Goal: Task Accomplishment & Management: Manage account settings

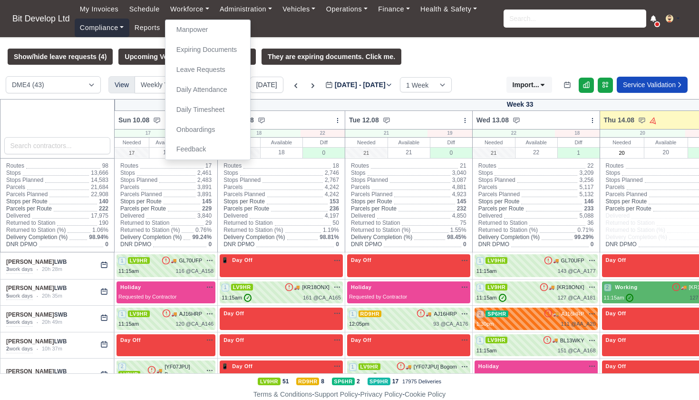
click at [88, 31] on link "Compliance" at bounding box center [102, 28] width 55 height 19
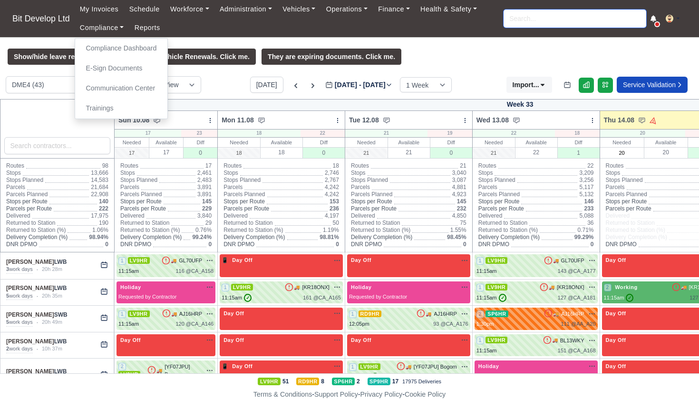
click at [531, 20] on input "search" at bounding box center [575, 19] width 143 height 18
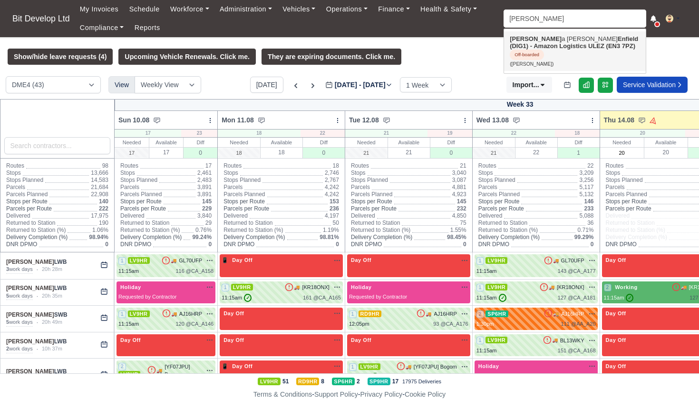
click at [535, 47] on strong "Enfield (DIG1) - Amazon Logistics ULEZ (EN3 7PZ)" at bounding box center [574, 42] width 128 height 14
type input "[PERSON_NAME]"
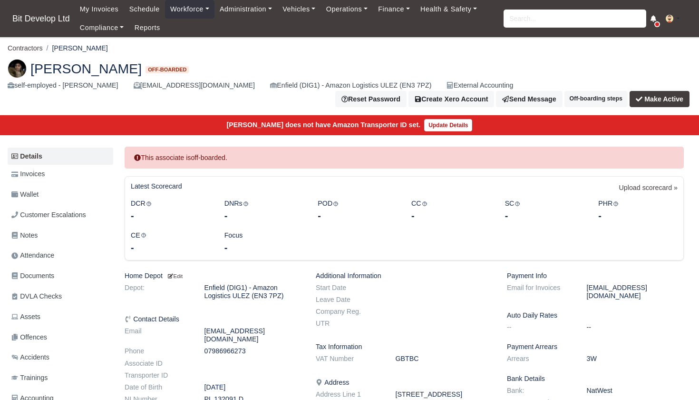
click at [675, 91] on button "Make Active" at bounding box center [660, 99] width 60 height 16
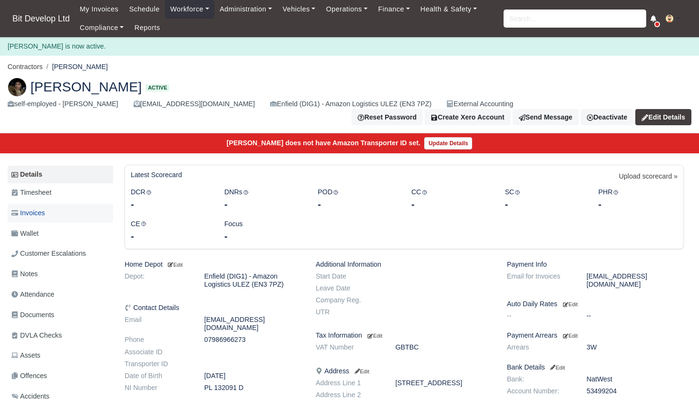
click at [42, 207] on span "Invoices" at bounding box center [27, 212] width 33 height 11
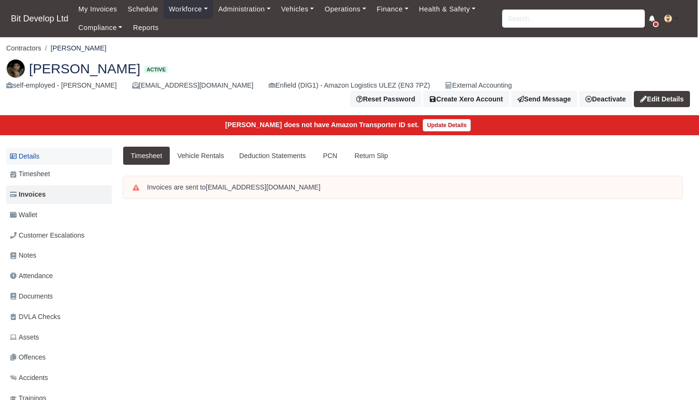
scroll to position [0, 1]
click at [33, 152] on link "Details" at bounding box center [59, 156] width 106 height 18
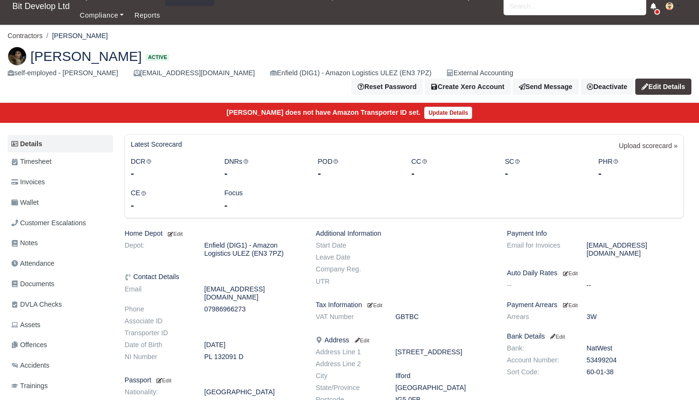
scroll to position [10, 0]
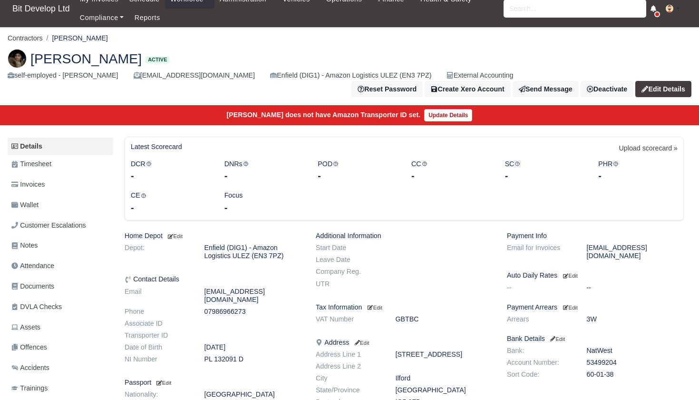
click at [447, 80] on div "External Accounting" at bounding box center [480, 75] width 67 height 11
click at [672, 81] on link "Edit Details" at bounding box center [663, 89] width 56 height 16
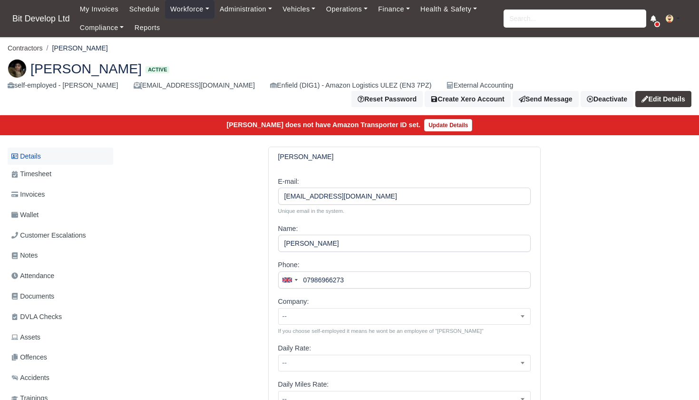
click at [39, 149] on link "Details" at bounding box center [61, 156] width 106 height 18
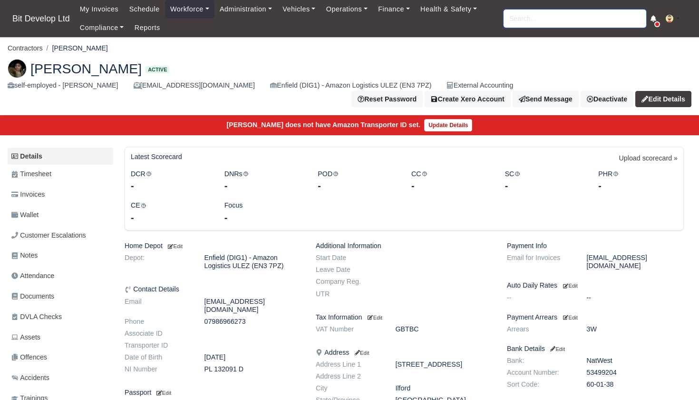
click at [514, 20] on input "search" at bounding box center [575, 19] width 143 height 18
click at [43, 29] on nav "Bit Develop Ltd My Invoices Schedule Workforce Manpower Expiring Documents Leav…" at bounding box center [349, 18] width 699 height 37
click at [42, 22] on span "Bit Develop Ltd" at bounding box center [41, 18] width 67 height 19
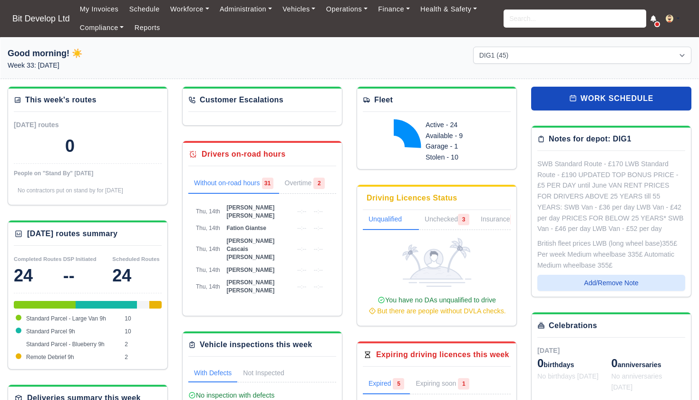
select select "2"
click at [240, 204] on span "[PERSON_NAME] [PERSON_NAME]" at bounding box center [250, 211] width 48 height 15
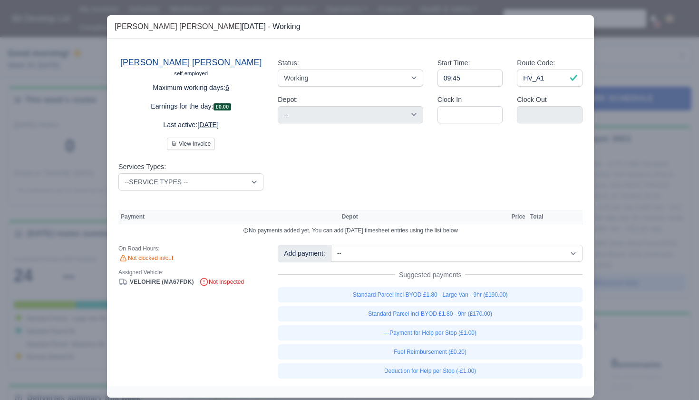
click at [179, 62] on link "[PERSON_NAME] [PERSON_NAME]" at bounding box center [190, 63] width 141 height 10
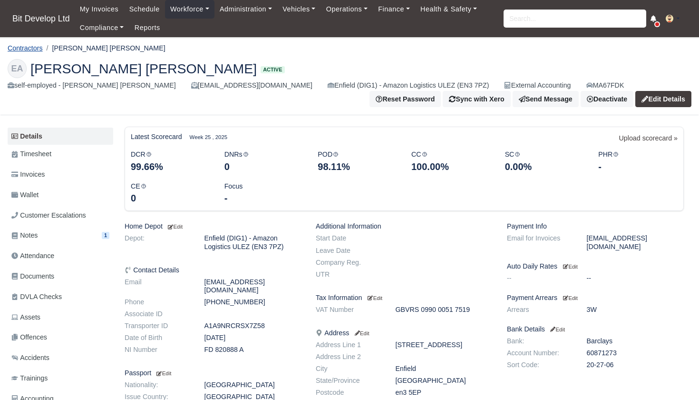
click at [31, 46] on link "Contractors" at bounding box center [25, 48] width 35 height 8
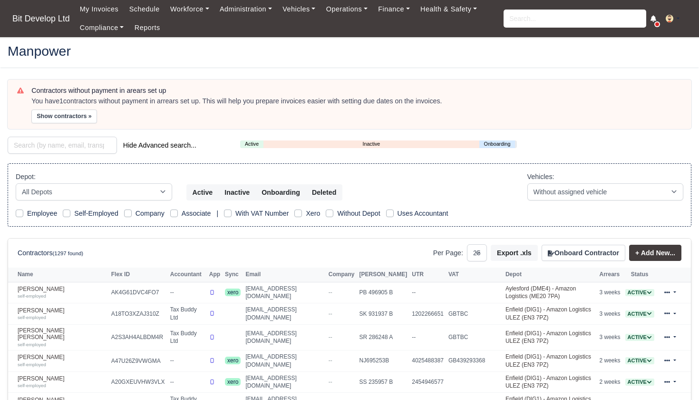
select select "25"
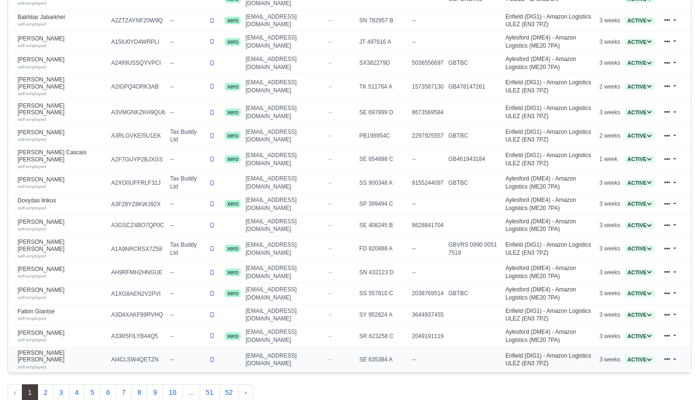
scroll to position [467, 0]
click at [45, 384] on button "2" at bounding box center [46, 392] width 16 height 17
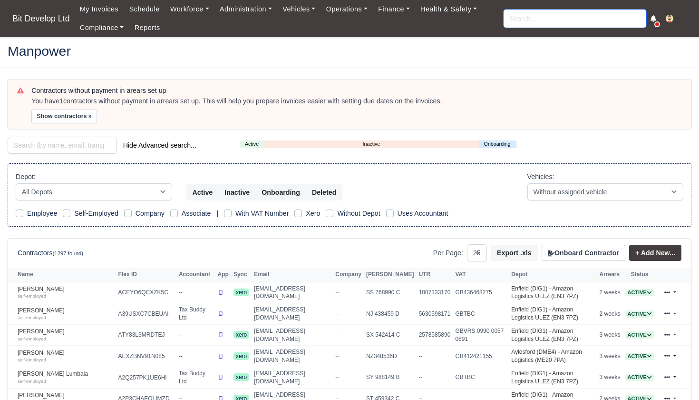
click at [549, 13] on input "search" at bounding box center [575, 19] width 143 height 18
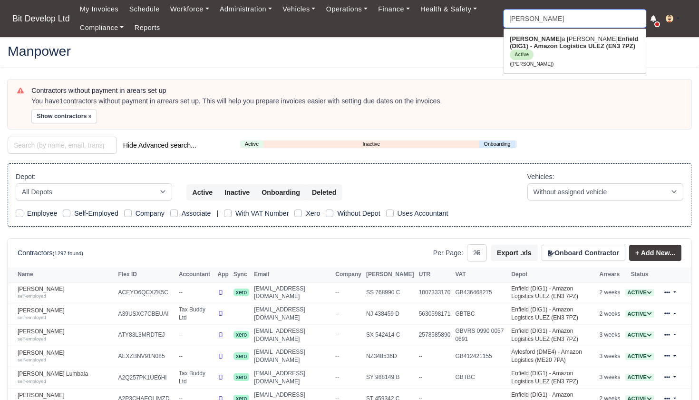
type input "NAYARA"
click at [546, 34] on link "Nayar a Silvestre Enfield (DIG1) - Amazon Logistics ULEZ (EN3 7PZ) Active (Naya…" at bounding box center [575, 50] width 142 height 39
type input "[PERSON_NAME]"
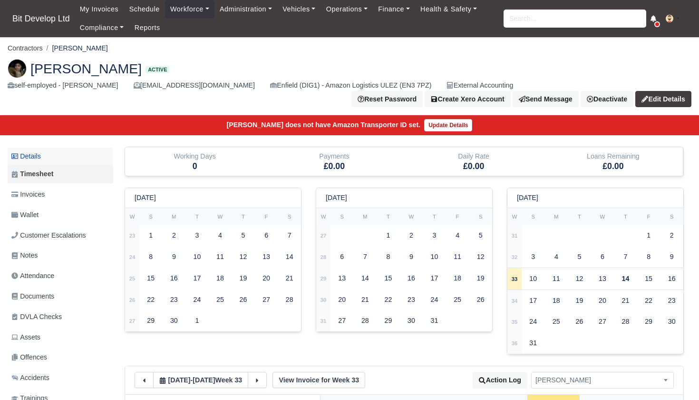
click at [46, 148] on link "Details" at bounding box center [61, 156] width 106 height 18
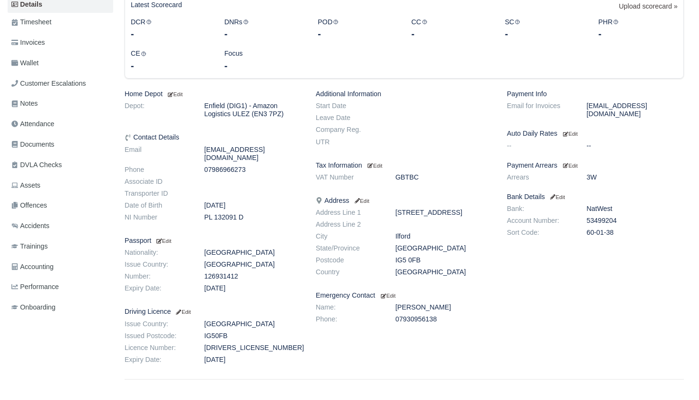
scroll to position [151, 0]
click at [577, 163] on small "Edit" at bounding box center [570, 166] width 15 height 6
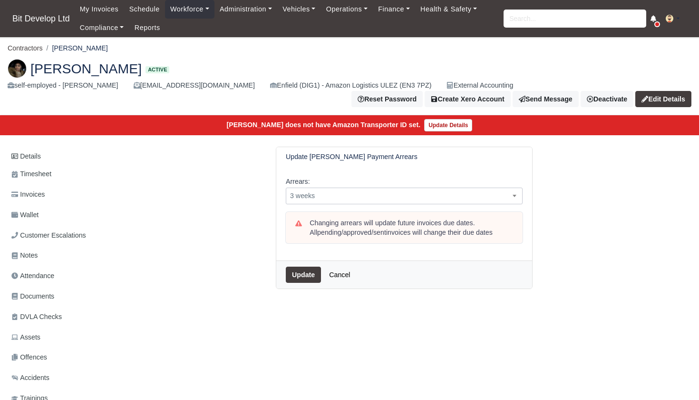
click at [338, 190] on span "3 weeks" at bounding box center [404, 196] width 236 height 12
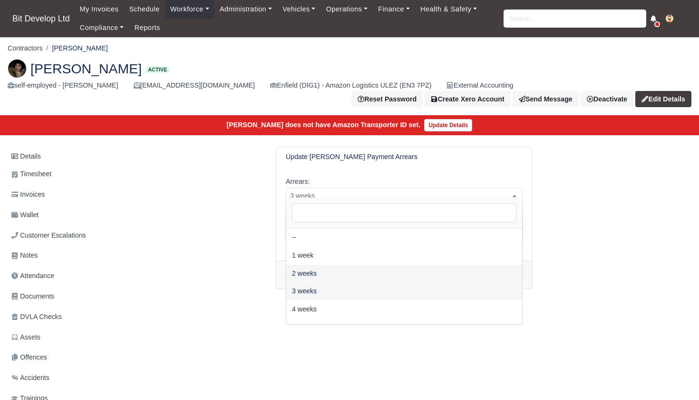
select select "2W"
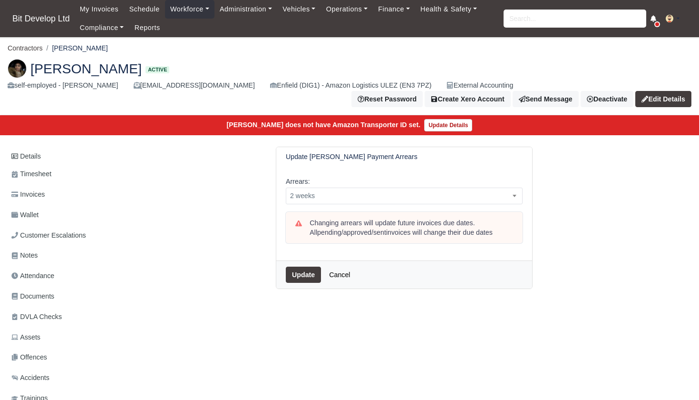
click at [311, 269] on button "Update" at bounding box center [303, 274] width 35 height 16
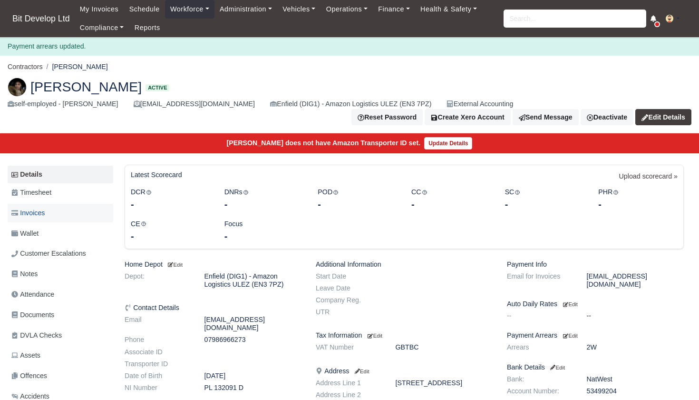
click at [37, 207] on span "Invoices" at bounding box center [27, 212] width 33 height 11
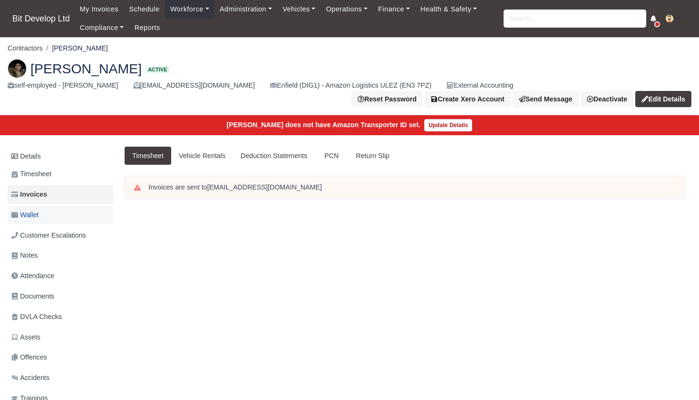
click at [39, 209] on span "Wallet" at bounding box center [24, 214] width 27 height 11
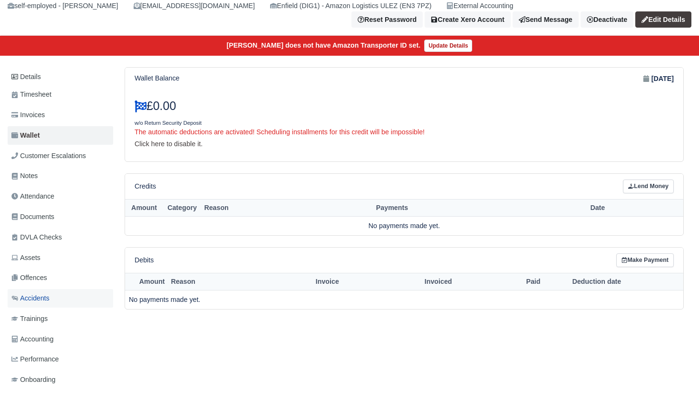
scroll to position [81, 0]
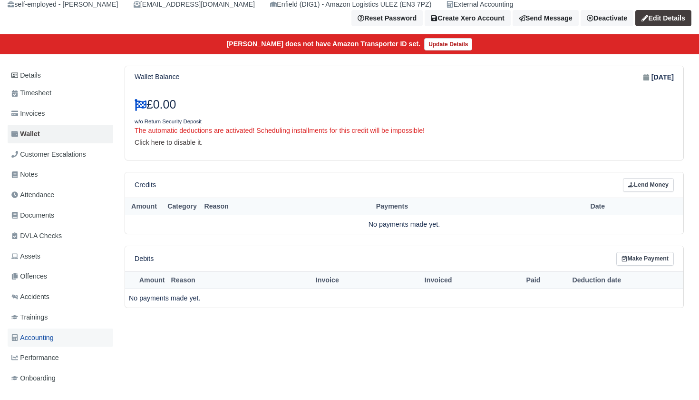
click at [40, 332] on span "Accounting" at bounding box center [32, 337] width 42 height 11
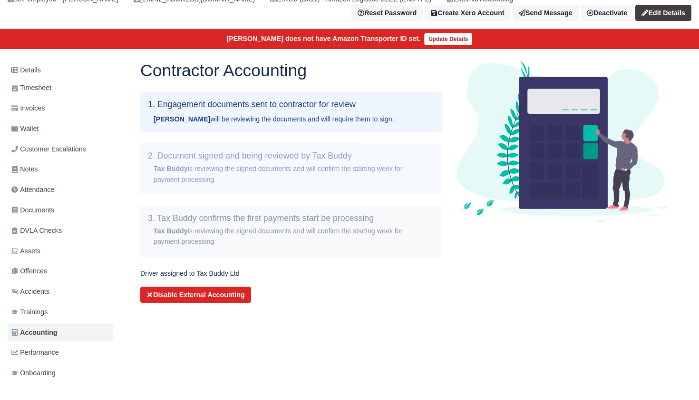
scroll to position [86, 0]
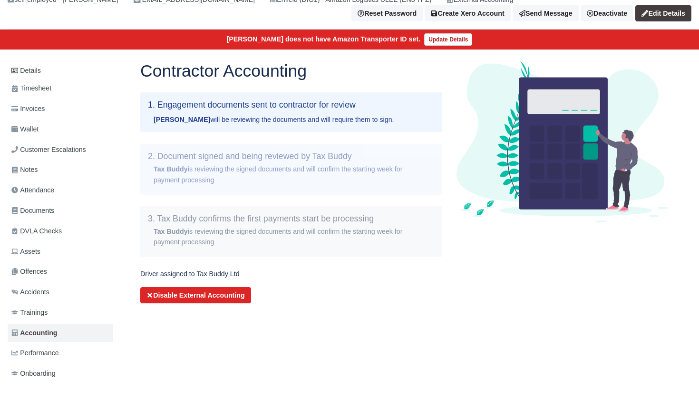
click at [157, 287] on button "Disable External Accounting" at bounding box center [195, 295] width 111 height 16
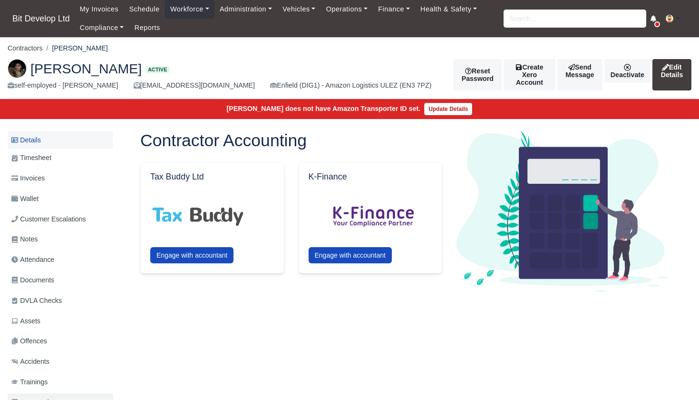
click at [29, 141] on link "Details" at bounding box center [61, 140] width 106 height 18
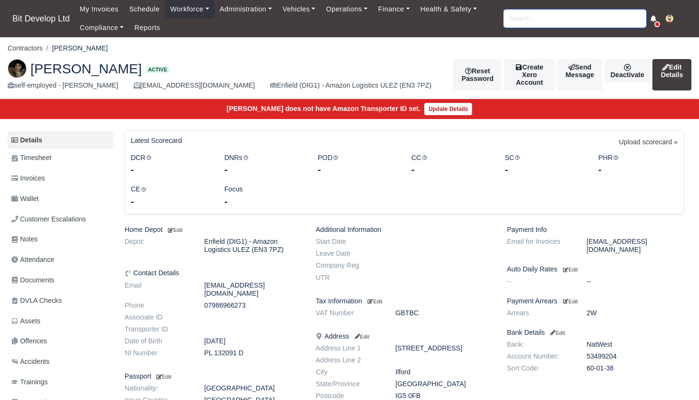
click at [517, 17] on input "search" at bounding box center [575, 19] width 143 height 18
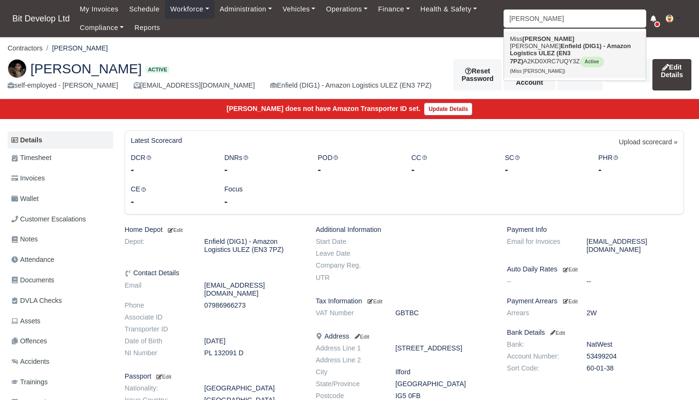
click at [521, 50] on strong "Enfield (DIG1) - Amazon Logistics ULEZ (EN3 7PZ)" at bounding box center [570, 53] width 121 height 22
type input "Miss [PERSON_NAME]"
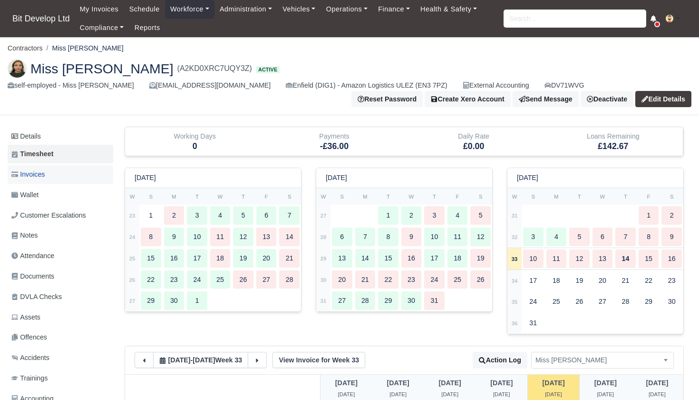
click at [42, 177] on span "Invoices" at bounding box center [27, 174] width 33 height 11
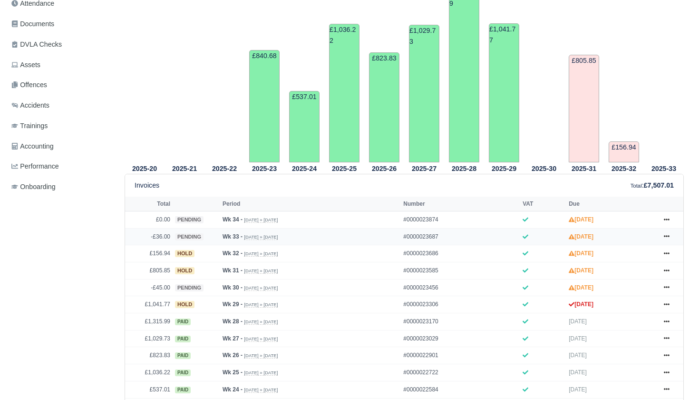
scroll to position [253, 0]
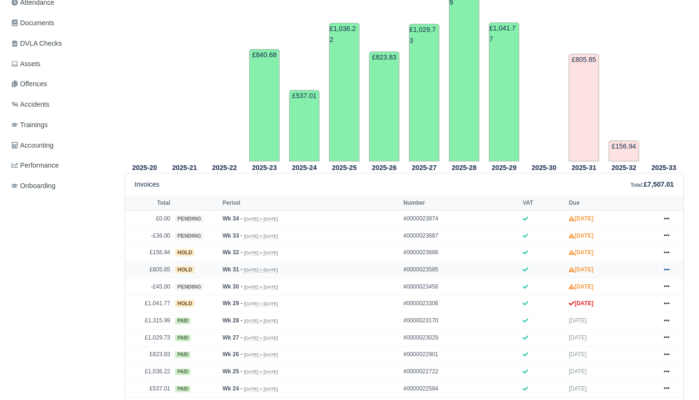
click at [669, 272] on icon at bounding box center [667, 269] width 6 height 6
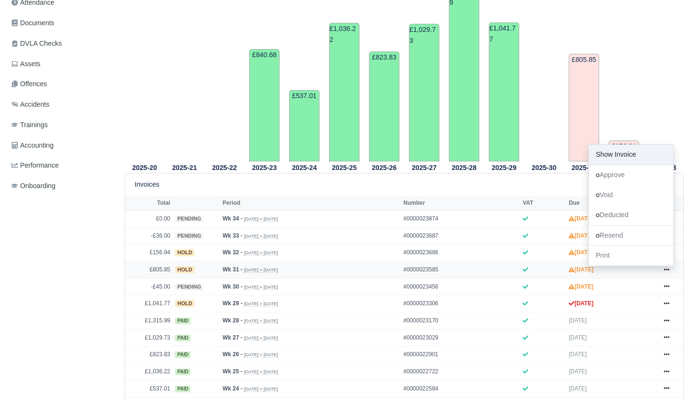
click at [632, 165] on link "Show Invoice" at bounding box center [631, 155] width 85 height 20
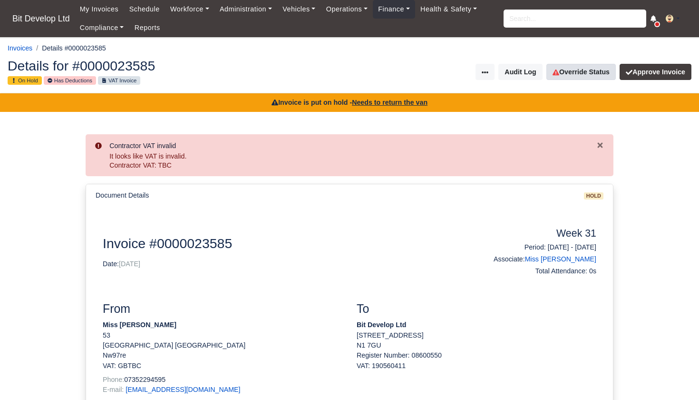
click at [581, 72] on link "Override Status" at bounding box center [580, 72] width 69 height 16
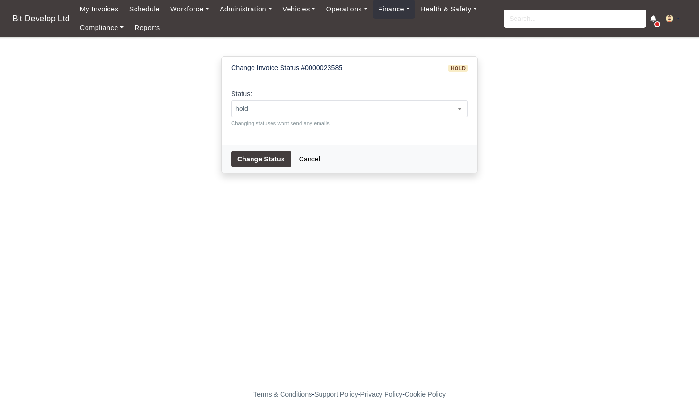
click at [283, 152] on button "Change Status" at bounding box center [261, 159] width 60 height 16
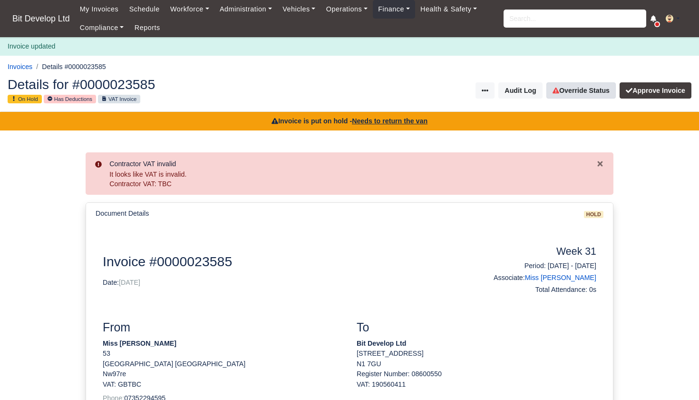
click at [579, 91] on link "Override Status" at bounding box center [580, 90] width 69 height 16
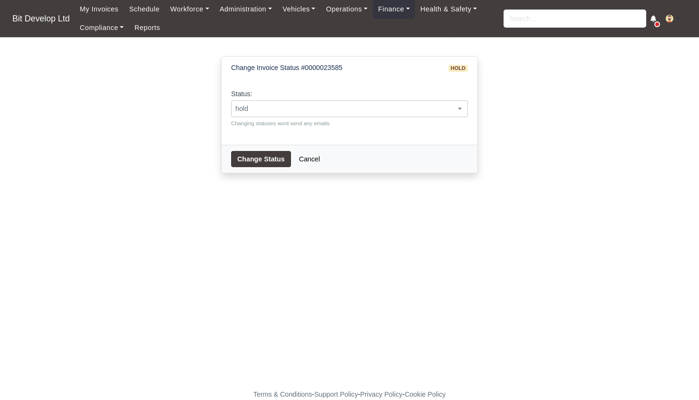
click at [277, 108] on span "hold" at bounding box center [350, 109] width 236 height 12
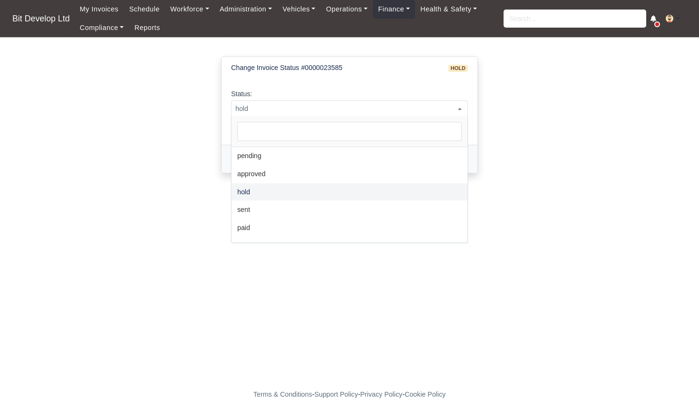
select select "pending"
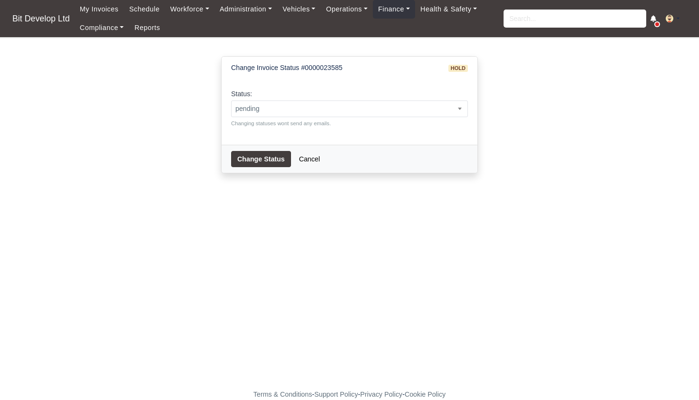
click at [263, 156] on button "Change Status" at bounding box center [261, 159] width 60 height 16
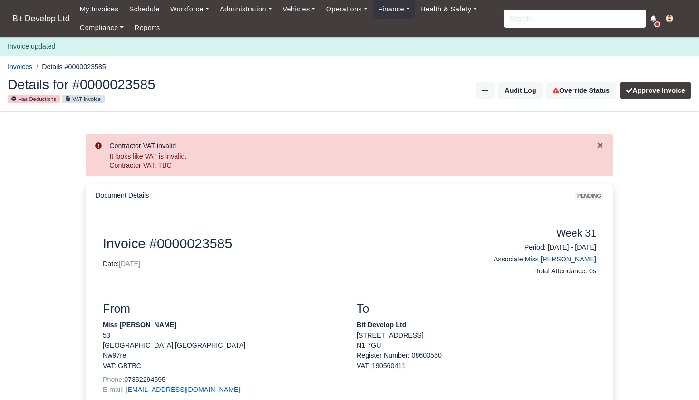
click at [564, 255] on link "Miss [PERSON_NAME]" at bounding box center [560, 259] width 71 height 8
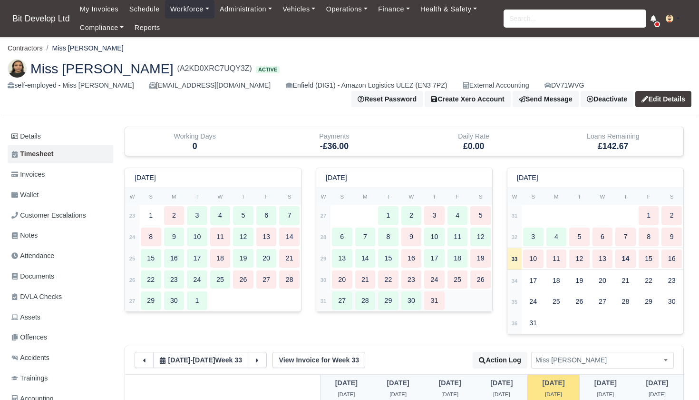
click at [365, 300] on div "28" at bounding box center [365, 300] width 20 height 19
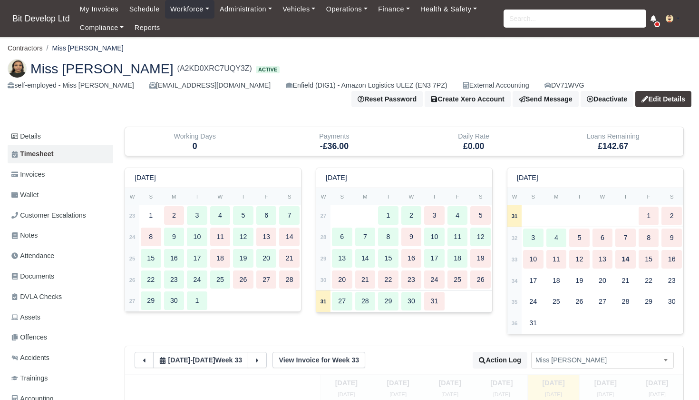
type input "37"
type input "41"
type input "26"
type input "46"
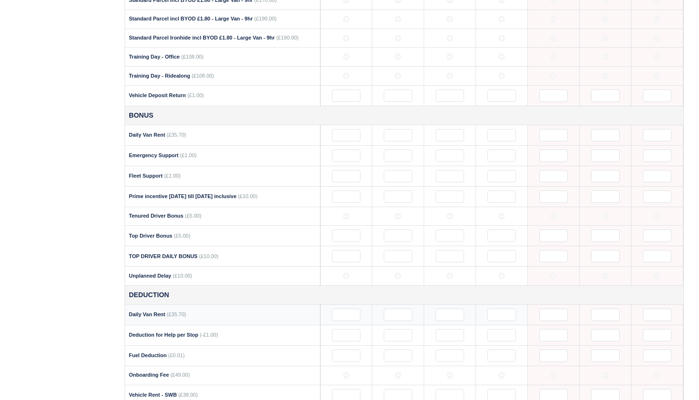
scroll to position [988, 0]
click at [349, 329] on input "text" at bounding box center [346, 335] width 29 height 12
type input "60"
click at [409, 329] on input "text" at bounding box center [398, 335] width 29 height 12
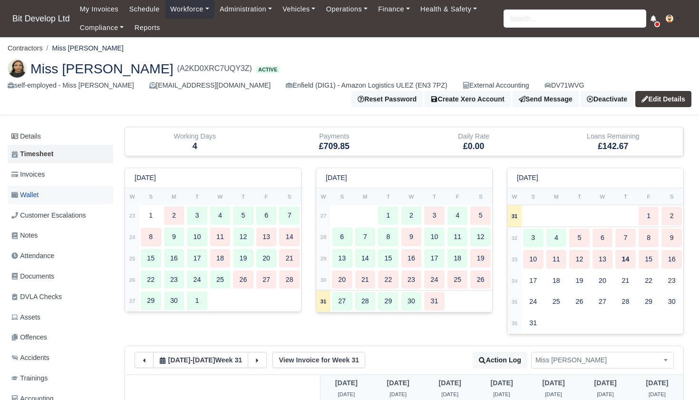
scroll to position [0, 0]
click at [42, 174] on span "Invoices" at bounding box center [27, 174] width 33 height 11
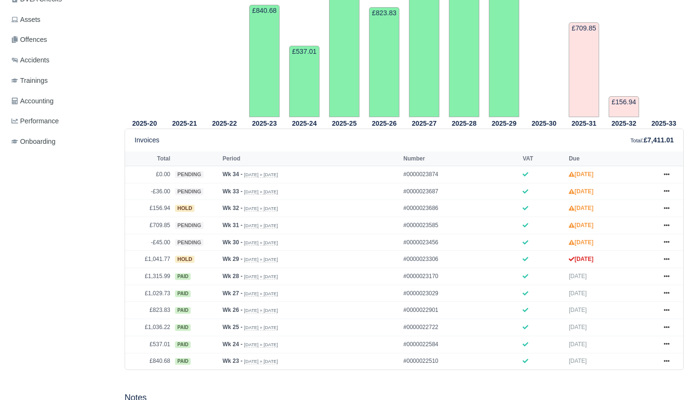
scroll to position [302, 0]
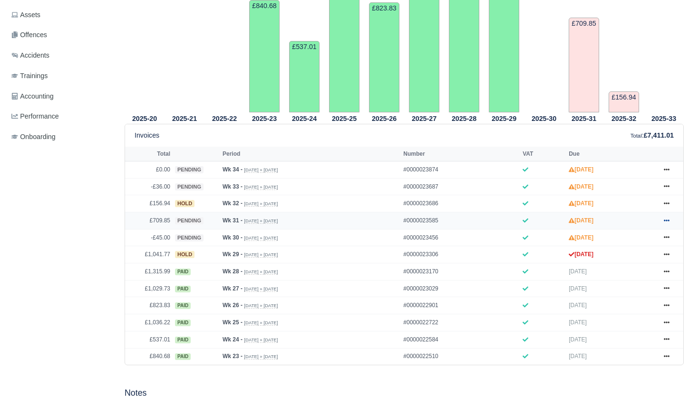
click at [667, 226] on link at bounding box center [667, 221] width 14 height 12
click at [615, 288] on link "Hold" at bounding box center [631, 278] width 85 height 20
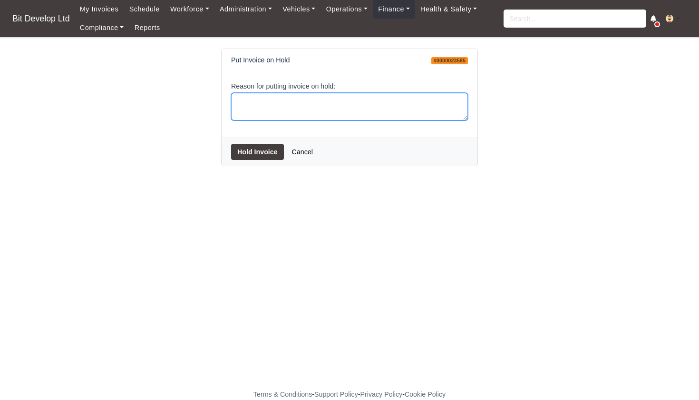
click at [333, 106] on textarea "Reason for putting invoice on hold:" at bounding box center [349, 107] width 237 height 28
type textarea "Needs to return van"
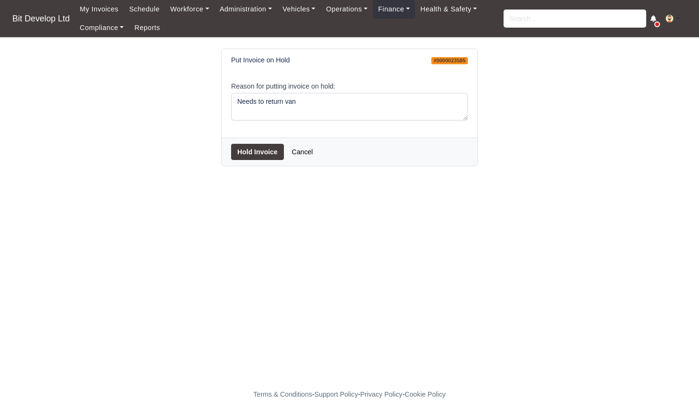
click at [273, 149] on button "Hold Invoice" at bounding box center [257, 152] width 53 height 16
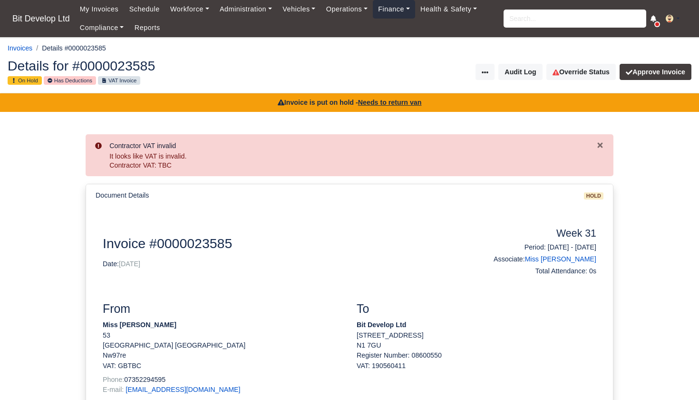
click at [410, 6] on link "Finance" at bounding box center [394, 9] width 42 height 19
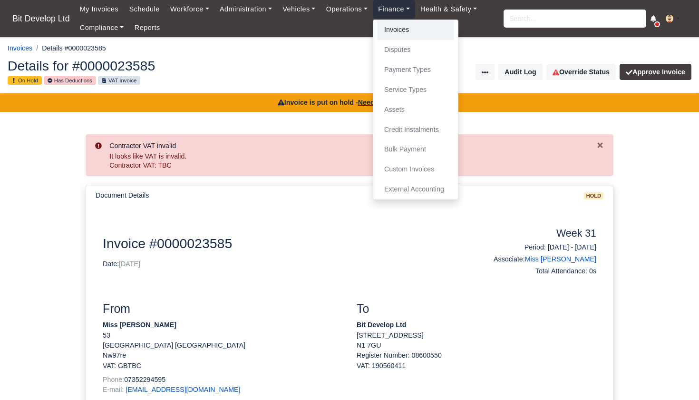
click at [410, 27] on link "Invoices" at bounding box center [415, 30] width 77 height 20
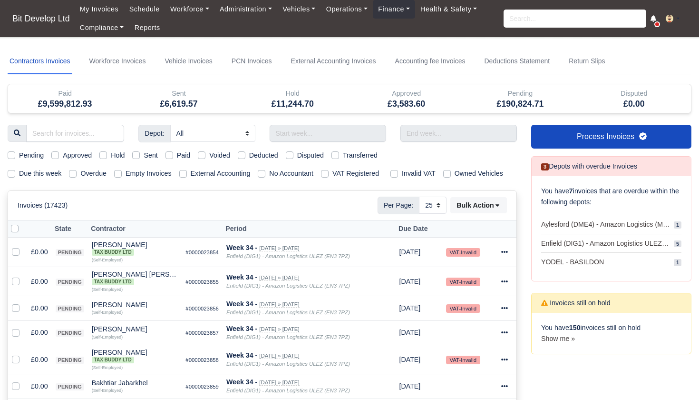
select select "25"
click at [19, 174] on label "Due this week" at bounding box center [40, 173] width 42 height 11
click at [13, 174] on input "Due this week" at bounding box center [12, 172] width 8 height 8
checkbox input "true"
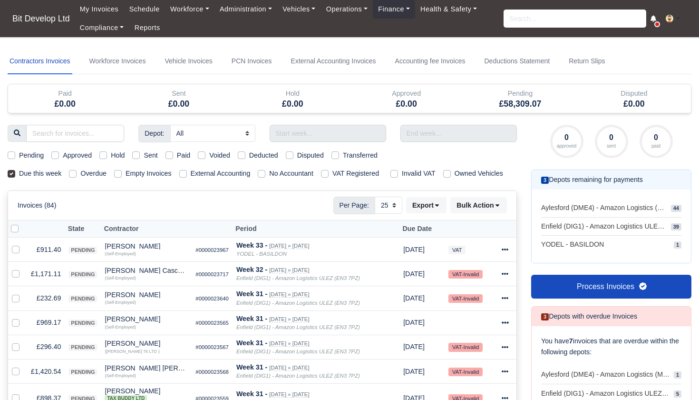
click at [22, 223] on label at bounding box center [22, 223] width 0 height 0
click at [14, 231] on input "checkbox" at bounding box center [15, 227] width 8 height 8
checkbox input "true"
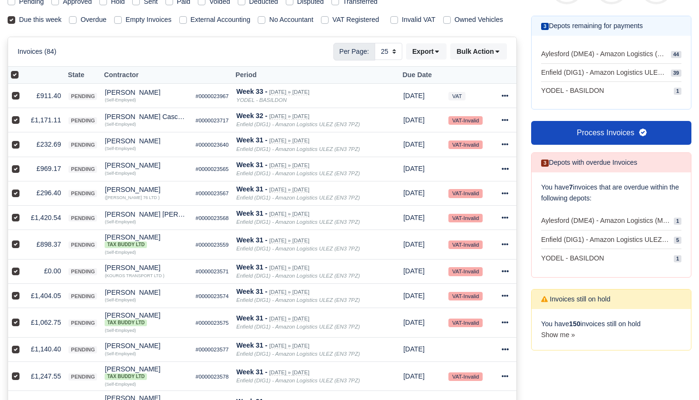
scroll to position [166, 0]
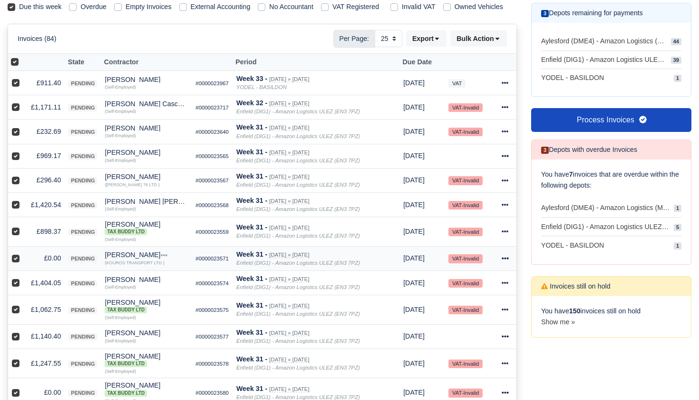
click at [23, 253] on label at bounding box center [23, 253] width 0 height 0
click at [16, 260] on input "checkbox" at bounding box center [16, 257] width 8 height 8
checkbox input "false"
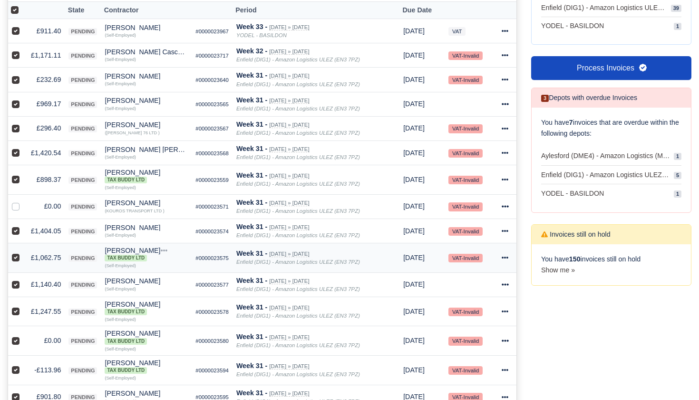
scroll to position [241, 0]
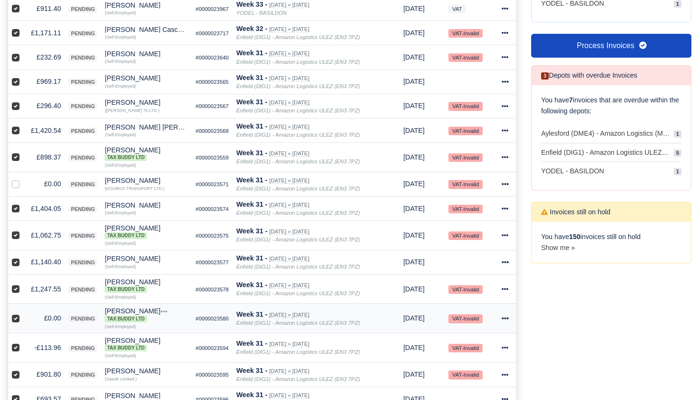
click at [23, 312] on label at bounding box center [23, 312] width 0 height 0
click at [17, 320] on input "checkbox" at bounding box center [16, 316] width 8 height 8
checkbox input "false"
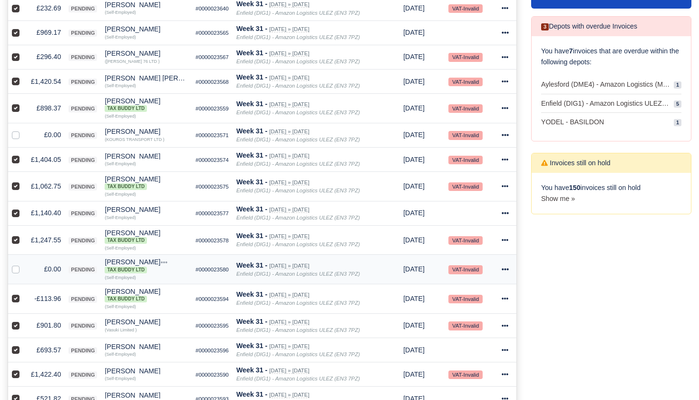
scroll to position [314, 0]
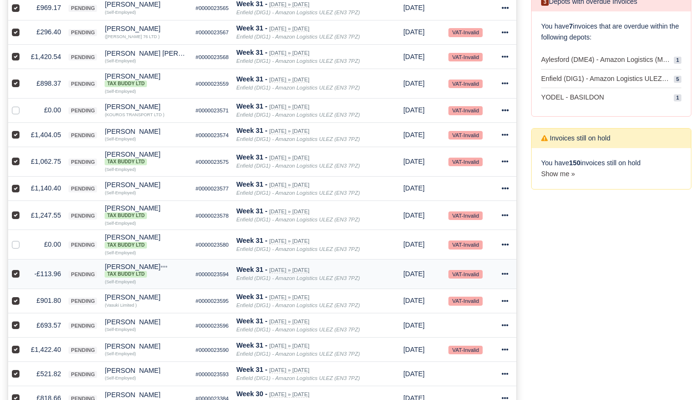
click at [23, 268] on label at bounding box center [23, 268] width 0 height 0
click at [15, 276] on input "checkbox" at bounding box center [16, 272] width 8 height 8
checkbox input "false"
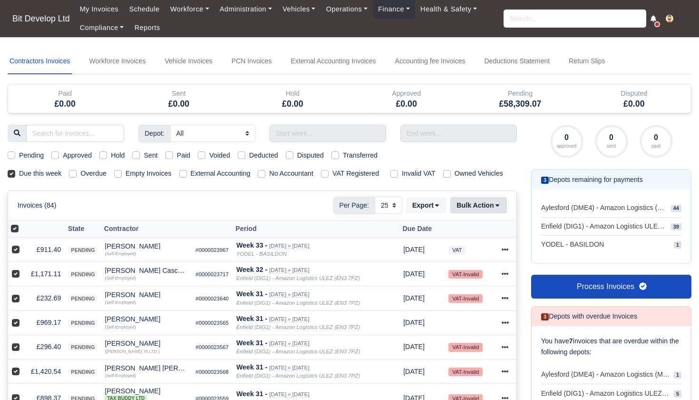
scroll to position [0, 0]
click at [499, 208] on icon at bounding box center [497, 205] width 7 height 7
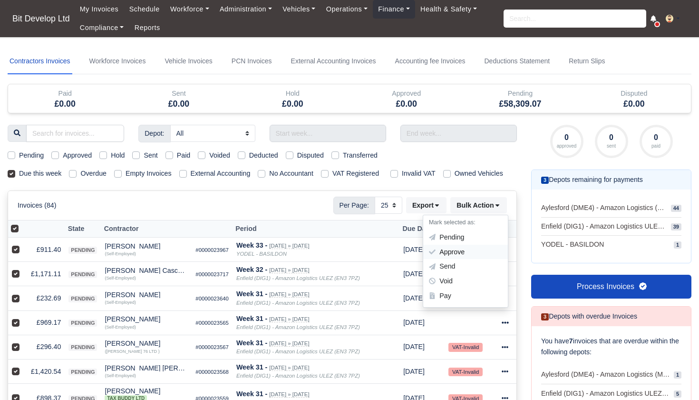
click at [461, 257] on div "Approve" at bounding box center [465, 251] width 85 height 15
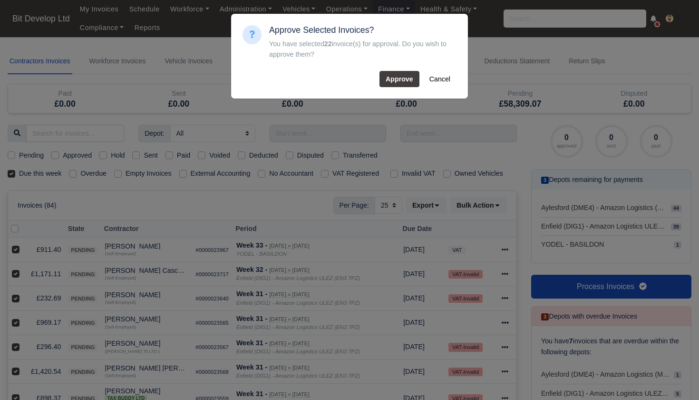
click at [392, 77] on button "Approve" at bounding box center [400, 79] width 40 height 16
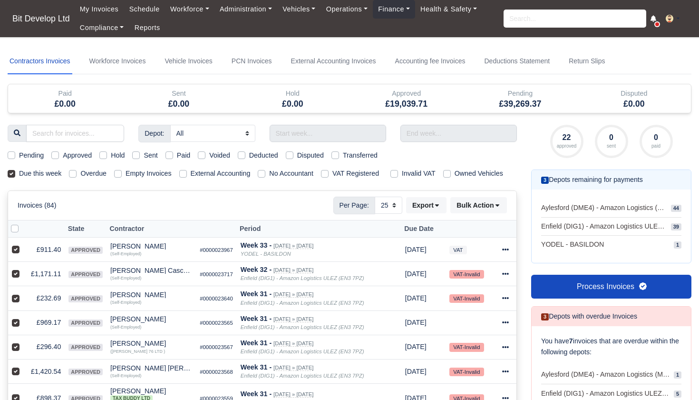
click at [22, 223] on label at bounding box center [22, 223] width 0 height 0
click at [12, 231] on input "checkbox" at bounding box center [15, 227] width 8 height 8
checkbox input "true"
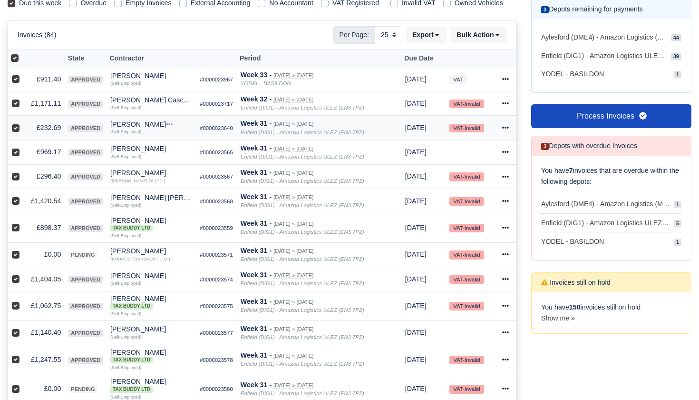
scroll to position [181, 0]
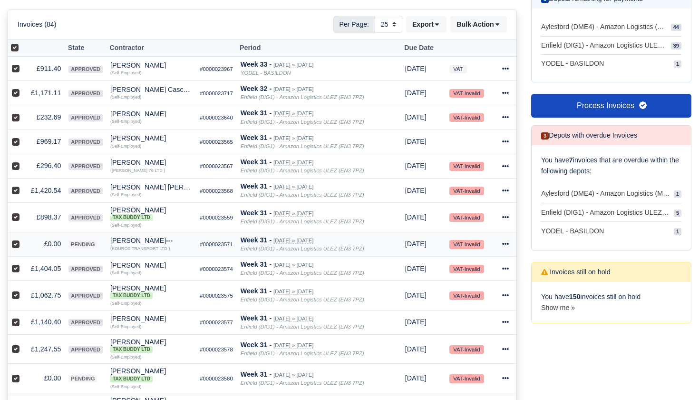
click at [11, 246] on td at bounding box center [17, 244] width 19 height 24
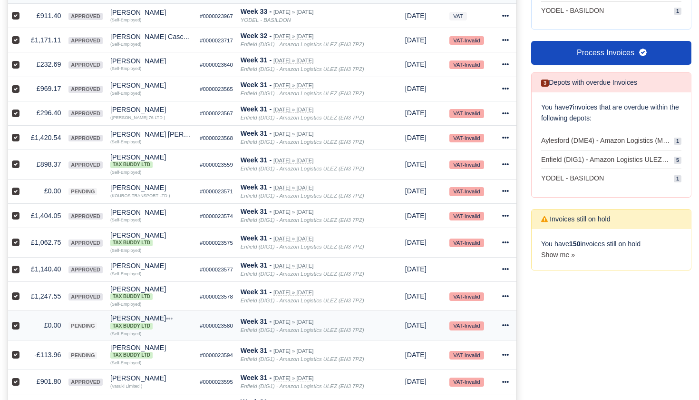
scroll to position [240, 0]
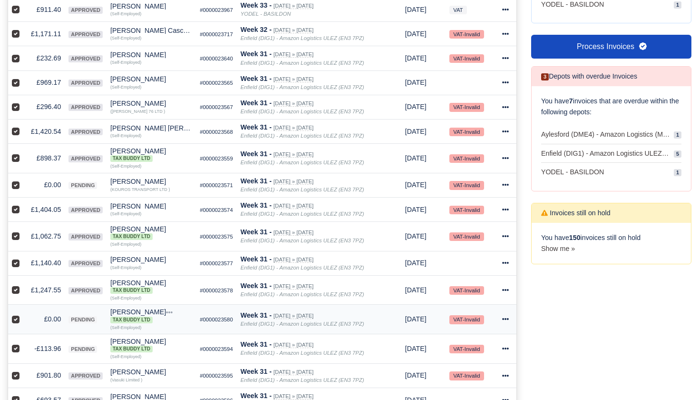
click at [23, 313] on label at bounding box center [23, 313] width 0 height 0
click at [15, 321] on input "checkbox" at bounding box center [16, 317] width 8 height 8
checkbox input "false"
click at [23, 343] on label at bounding box center [23, 343] width 0 height 0
click at [15, 351] on input "checkbox" at bounding box center [16, 347] width 8 height 8
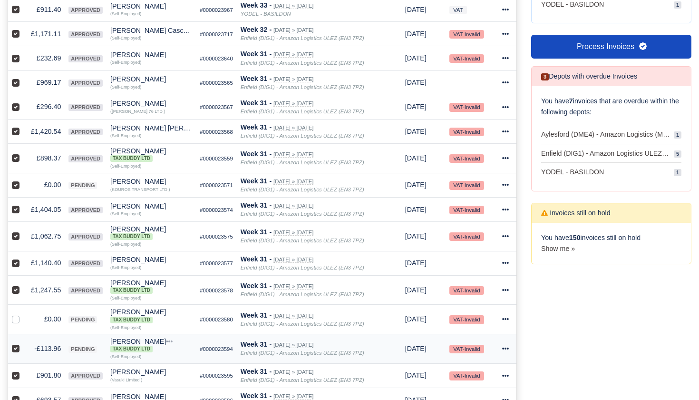
checkbox input "false"
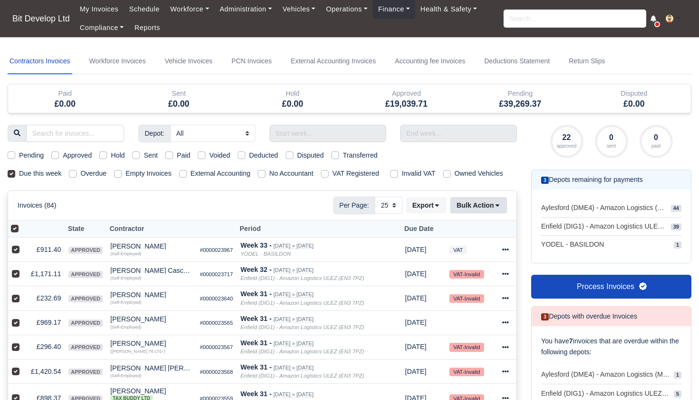
scroll to position [0, 0]
click at [500, 208] on icon at bounding box center [497, 205] width 7 height 7
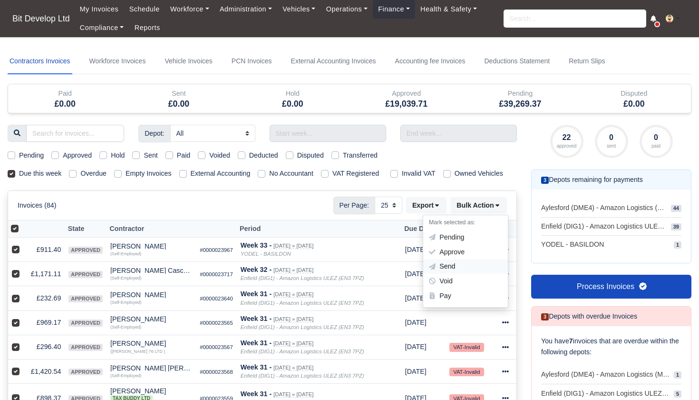
click at [459, 271] on div "Send" at bounding box center [465, 266] width 85 height 15
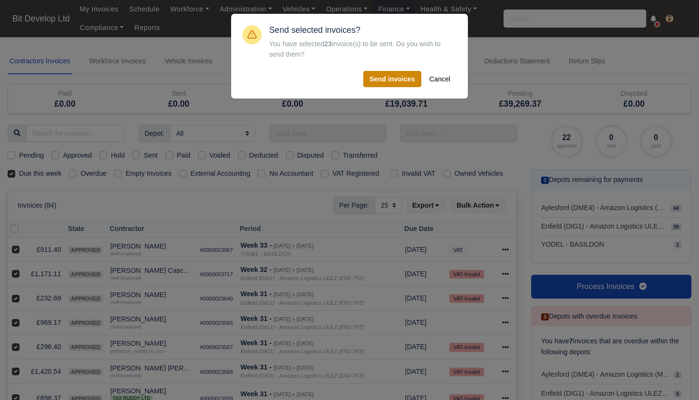
click at [403, 77] on button "Send invoices" at bounding box center [392, 79] width 58 height 16
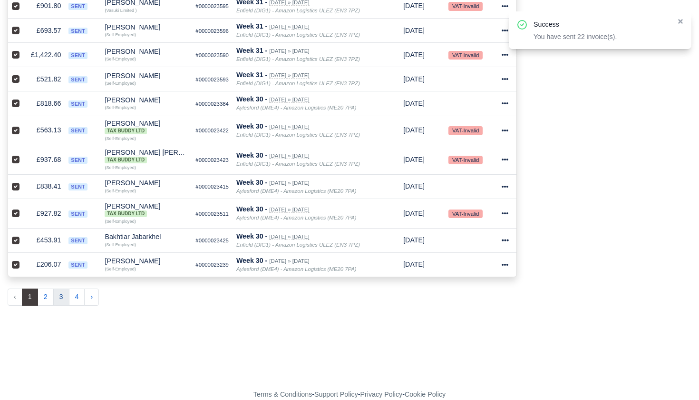
scroll to position [608, 0]
click at [45, 302] on button "2" at bounding box center [46, 297] width 16 height 17
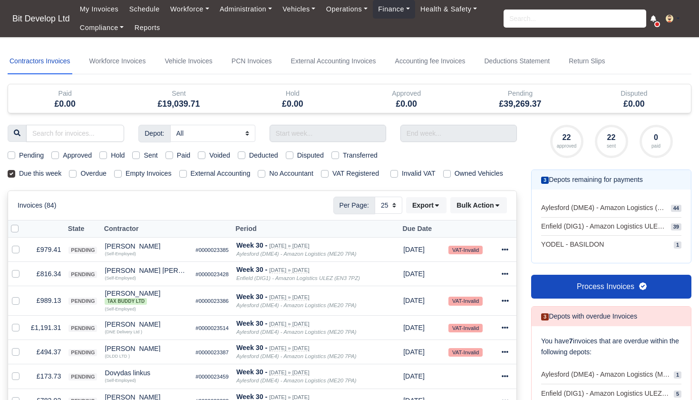
click at [22, 223] on label at bounding box center [22, 223] width 0 height 0
click at [13, 231] on input "checkbox" at bounding box center [15, 227] width 8 height 8
checkbox input "true"
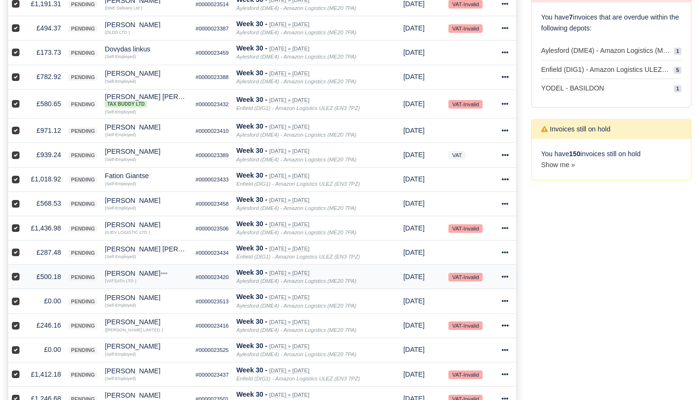
scroll to position [334, 0]
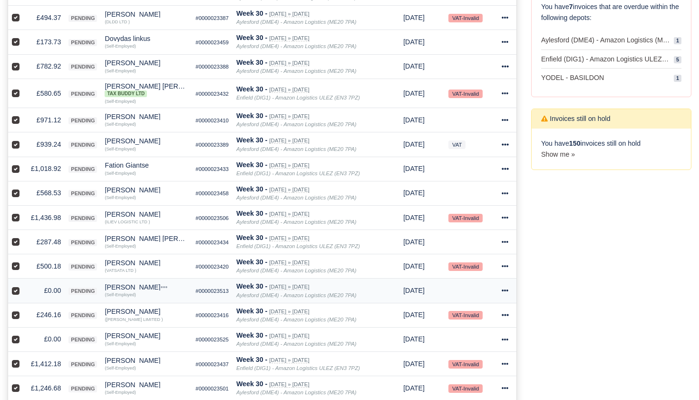
click at [23, 285] on label at bounding box center [23, 285] width 0 height 0
click at [15, 293] on input "checkbox" at bounding box center [16, 289] width 8 height 8
checkbox input "false"
click at [23, 333] on label at bounding box center [23, 333] width 0 height 0
click at [16, 341] on input "checkbox" at bounding box center [16, 337] width 8 height 8
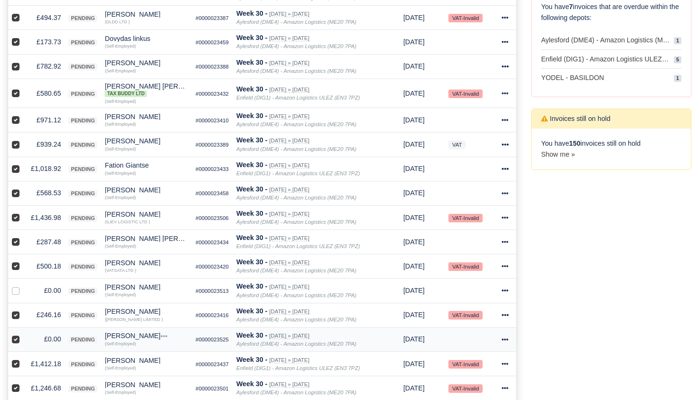
checkbox input "false"
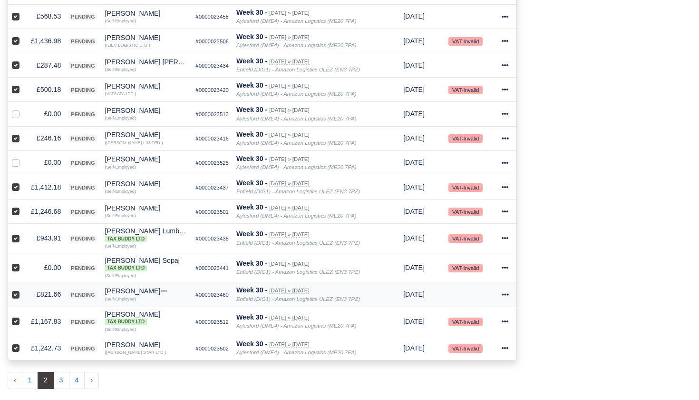
scroll to position [531, 0]
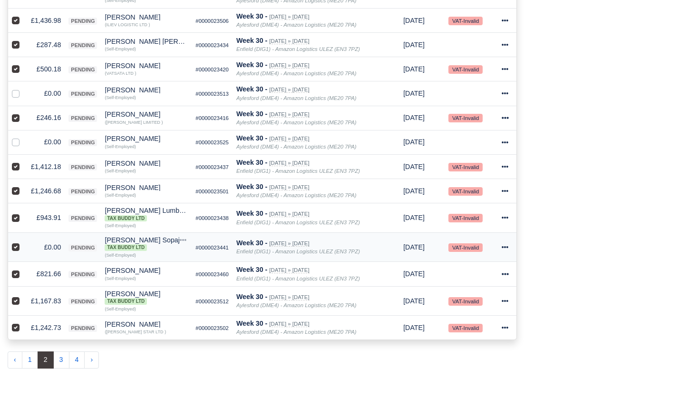
click at [23, 242] on label at bounding box center [23, 242] width 0 height 0
click at [17, 249] on input "checkbox" at bounding box center [16, 246] width 8 height 8
checkbox input "false"
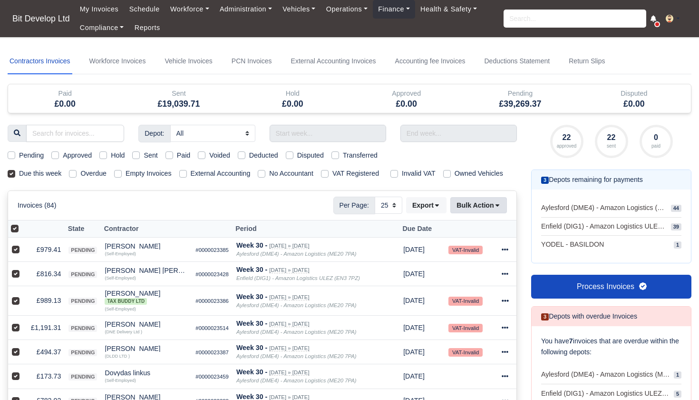
scroll to position [0, 0]
click at [506, 213] on button "Bulk Action" at bounding box center [478, 205] width 57 height 16
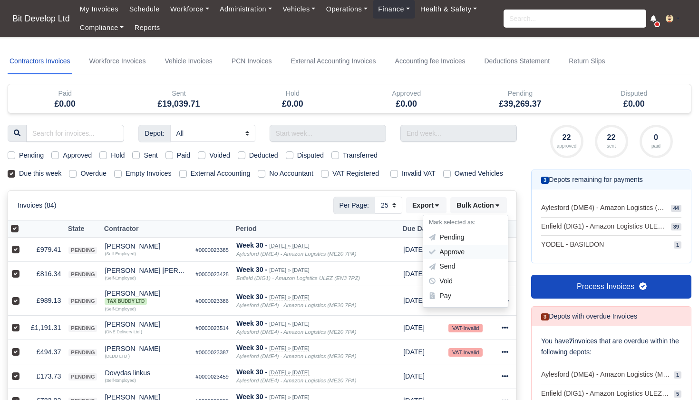
click at [453, 259] on div "Approve" at bounding box center [465, 251] width 85 height 15
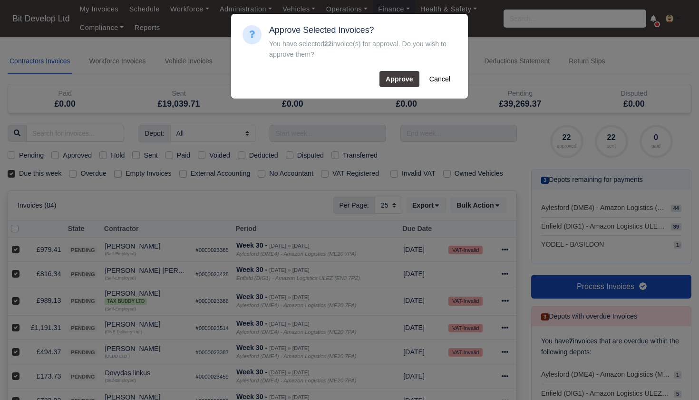
click at [399, 81] on button "Approve" at bounding box center [400, 79] width 40 height 16
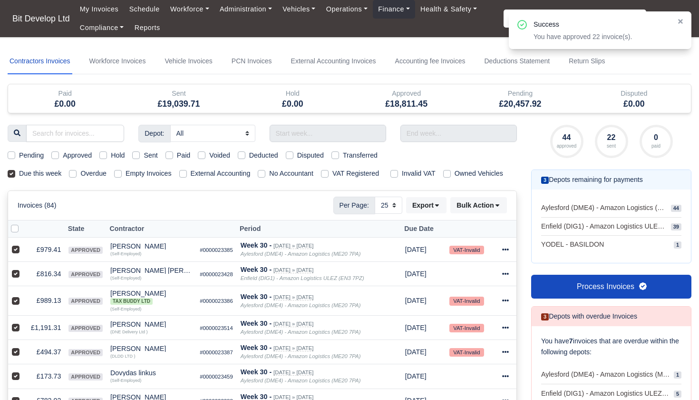
click at [22, 223] on label at bounding box center [22, 223] width 0 height 0
click at [18, 231] on input "checkbox" at bounding box center [15, 227] width 8 height 8
checkbox input "true"
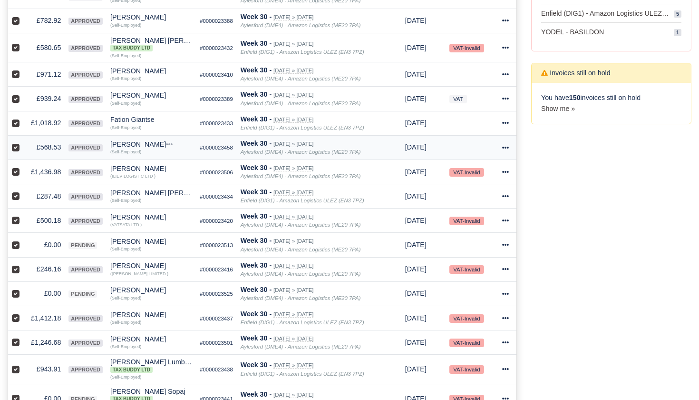
scroll to position [421, 0]
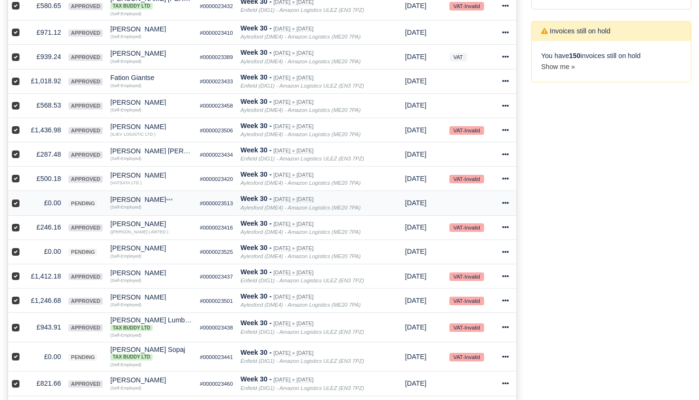
click at [23, 197] on label at bounding box center [23, 197] width 0 height 0
click at [14, 205] on input "checkbox" at bounding box center [16, 201] width 8 height 8
checkbox input "false"
click at [23, 246] on label at bounding box center [23, 246] width 0 height 0
click at [16, 254] on input "checkbox" at bounding box center [16, 250] width 8 height 8
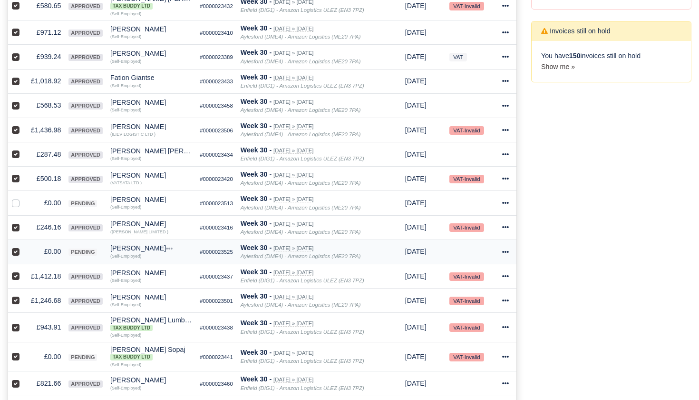
checkbox input "false"
click at [23, 351] on label at bounding box center [23, 351] width 0 height 0
click at [16, 359] on input "checkbox" at bounding box center [16, 355] width 8 height 8
checkbox input "false"
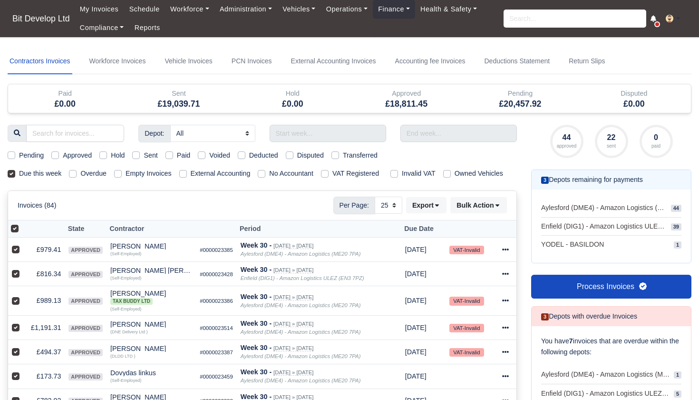
scroll to position [0, 0]
click at [500, 208] on icon at bounding box center [497, 205] width 7 height 7
click at [456, 274] on div "Send" at bounding box center [465, 266] width 85 height 15
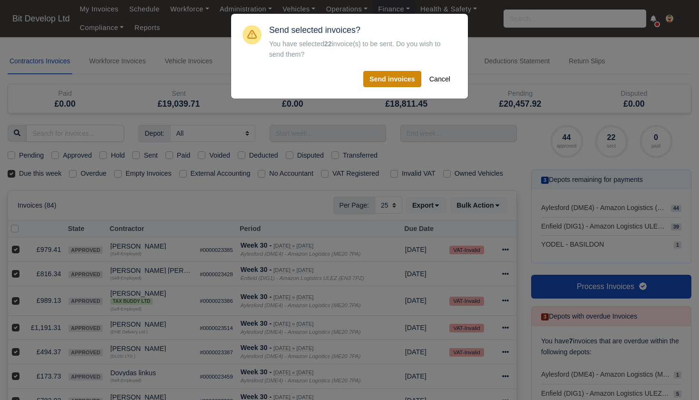
click at [398, 78] on button "Send invoices" at bounding box center [392, 79] width 58 height 16
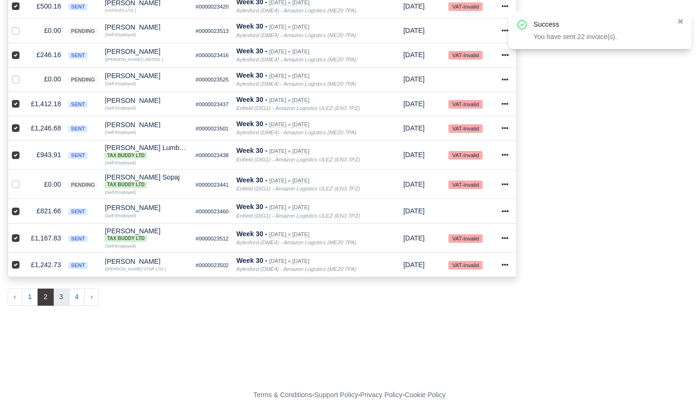
click at [62, 298] on button "3" at bounding box center [61, 296] width 16 height 17
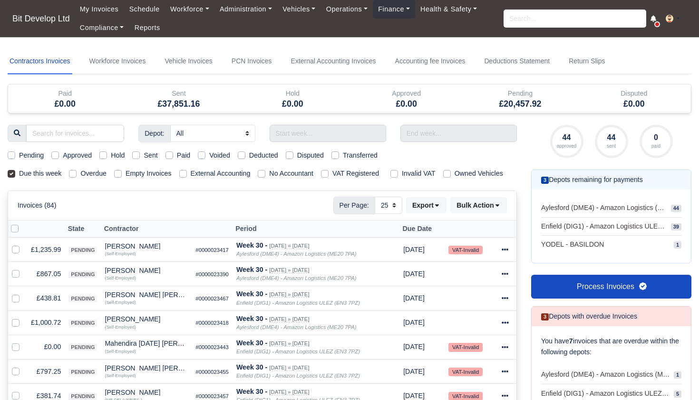
click at [22, 223] on label at bounding box center [22, 223] width 0 height 0
click at [16, 231] on input "checkbox" at bounding box center [15, 227] width 8 height 8
checkbox input "true"
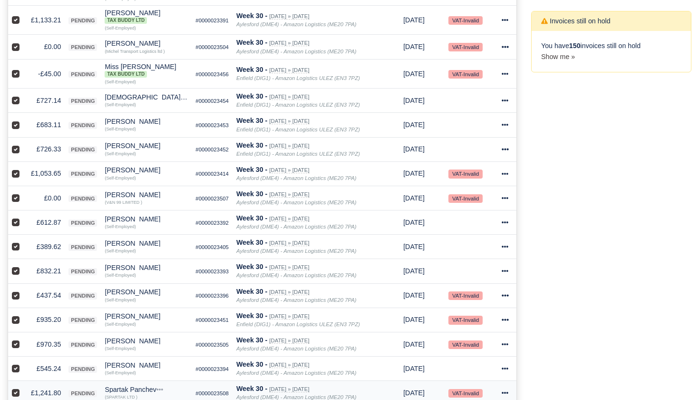
scroll to position [420, 0]
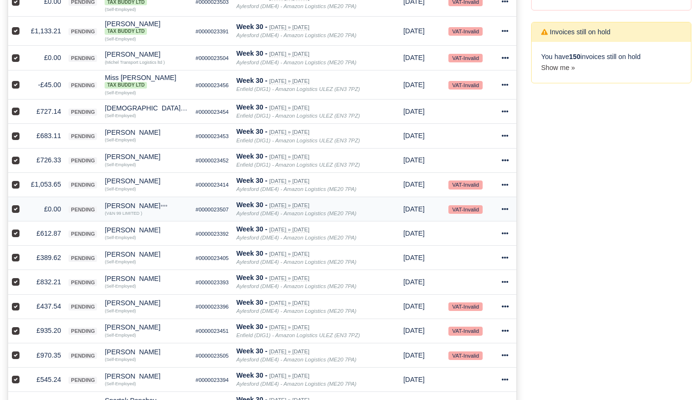
click at [23, 204] on label at bounding box center [23, 204] width 0 height 0
click at [14, 211] on input "checkbox" at bounding box center [16, 208] width 8 height 8
checkbox input "false"
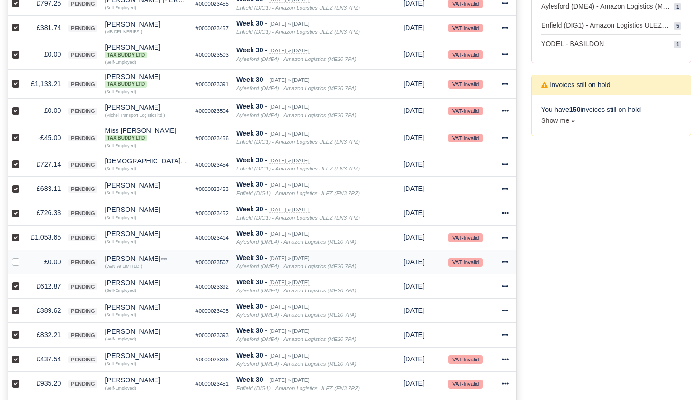
scroll to position [355, 0]
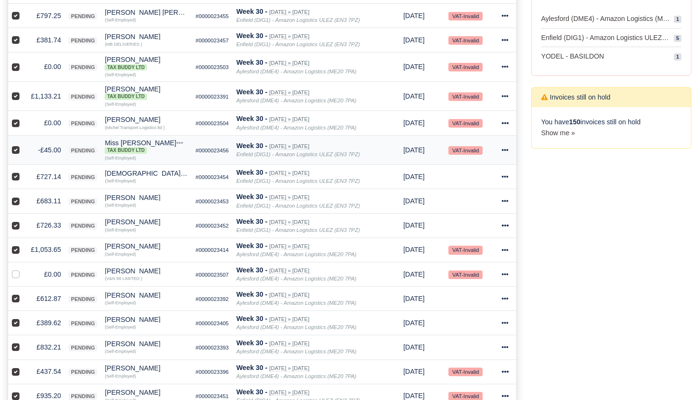
click at [23, 145] on label at bounding box center [23, 145] width 0 height 0
click at [15, 152] on input "checkbox" at bounding box center [16, 149] width 8 height 8
checkbox input "false"
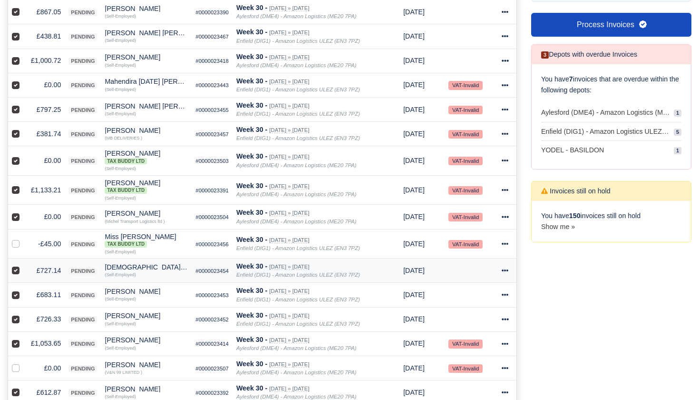
scroll to position [250, 0]
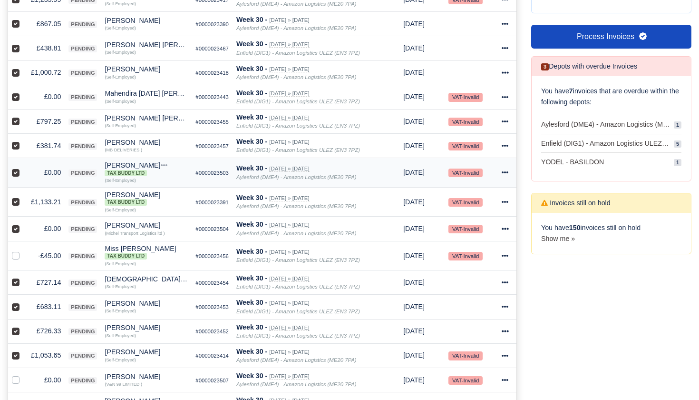
click at [23, 167] on label at bounding box center [23, 167] width 0 height 0
click at [12, 175] on input "checkbox" at bounding box center [16, 171] width 8 height 8
checkbox input "false"
click at [23, 91] on label at bounding box center [23, 91] width 0 height 0
click at [14, 99] on input "checkbox" at bounding box center [16, 95] width 8 height 8
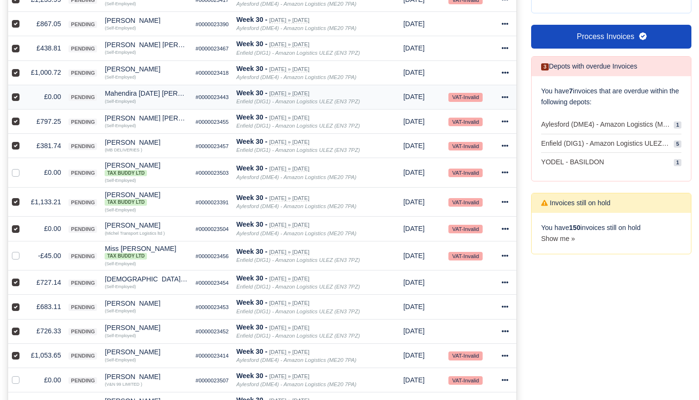
checkbox input "false"
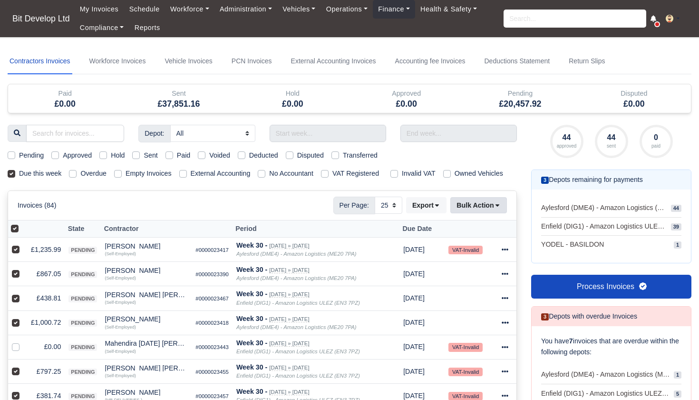
scroll to position [0, 0]
click at [496, 208] on icon at bounding box center [497, 205] width 7 height 7
click at [454, 258] on div "Approve" at bounding box center [465, 251] width 85 height 15
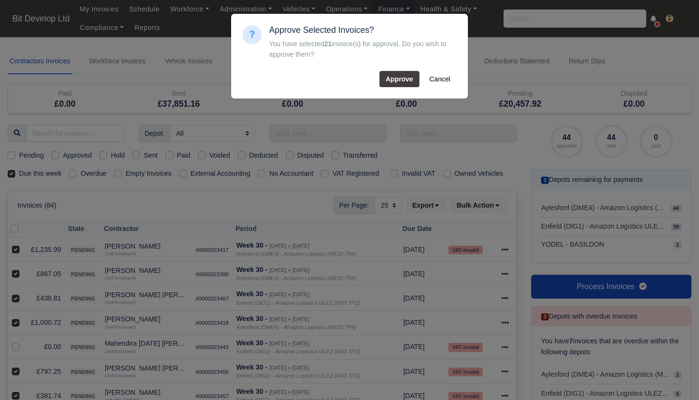
click at [397, 77] on button "Approve" at bounding box center [400, 79] width 40 height 16
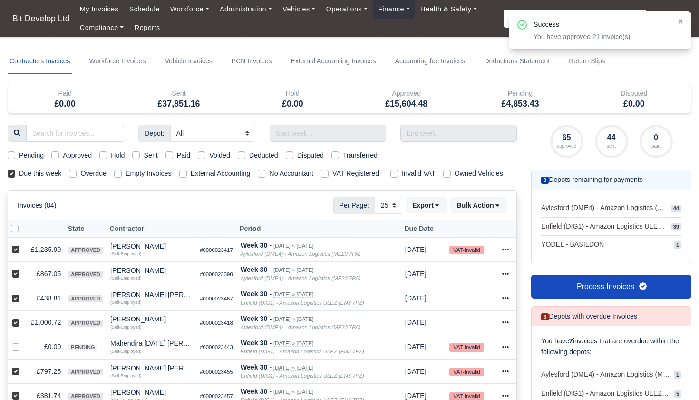
click at [22, 223] on label at bounding box center [22, 223] width 0 height 0
click at [17, 231] on input "checkbox" at bounding box center [15, 227] width 8 height 8
checkbox input "true"
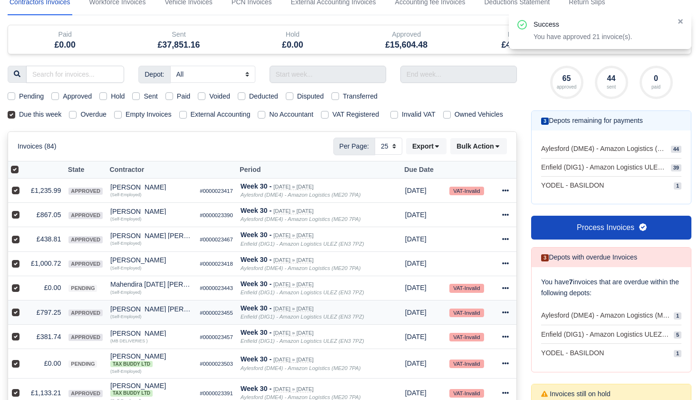
scroll to position [68, 0]
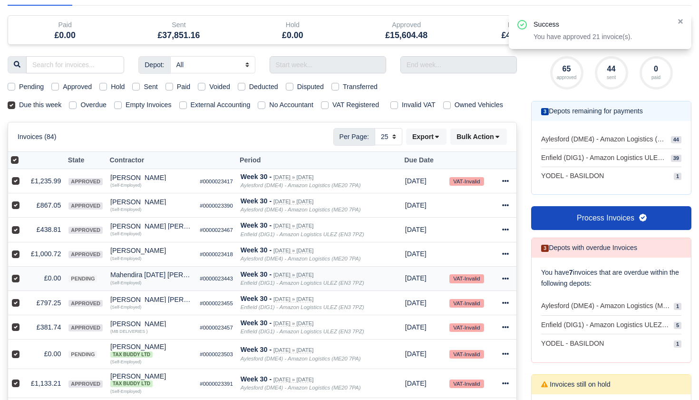
click at [23, 273] on label at bounding box center [23, 273] width 0 height 0
click at [13, 280] on input "checkbox" at bounding box center [16, 277] width 8 height 8
checkbox input "false"
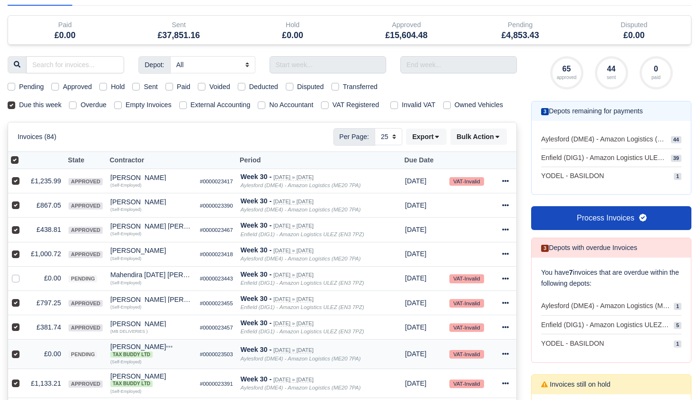
click at [20, 359] on div at bounding box center [17, 353] width 11 height 11
click at [23, 348] on label at bounding box center [23, 348] width 0 height 0
click at [13, 356] on input "checkbox" at bounding box center [16, 352] width 8 height 8
checkbox input "false"
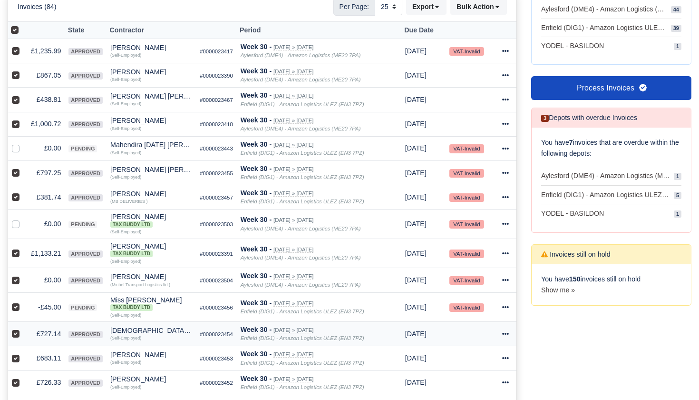
scroll to position [204, 0]
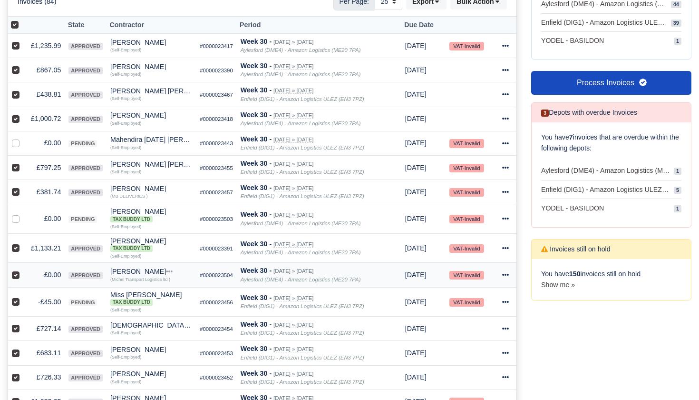
click at [23, 269] on label at bounding box center [23, 269] width 0 height 0
click at [15, 277] on input "checkbox" at bounding box center [16, 273] width 8 height 8
checkbox input "false"
click at [23, 296] on label at bounding box center [23, 296] width 0 height 0
click at [15, 304] on input "checkbox" at bounding box center [16, 300] width 8 height 8
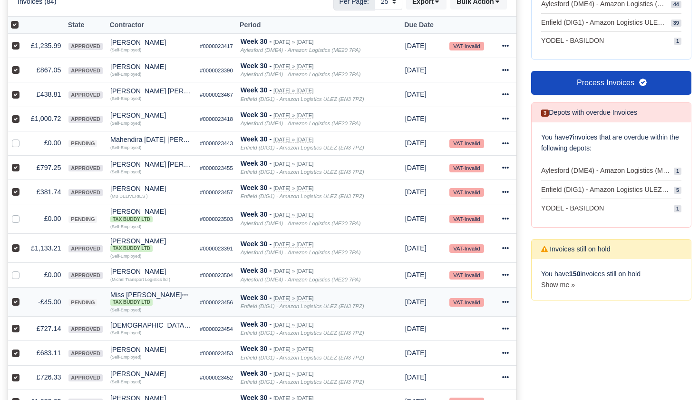
checkbox input "false"
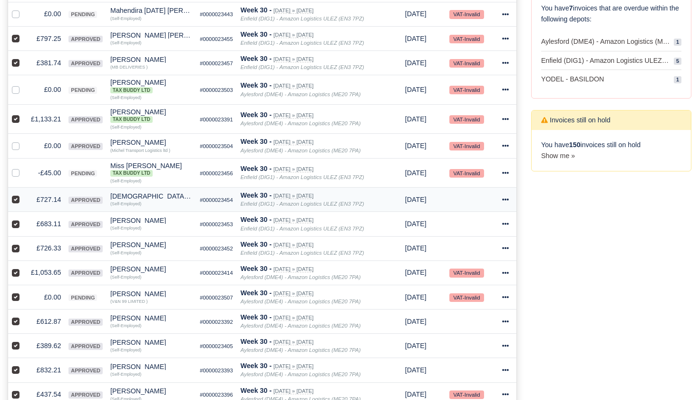
scroll to position [333, 0]
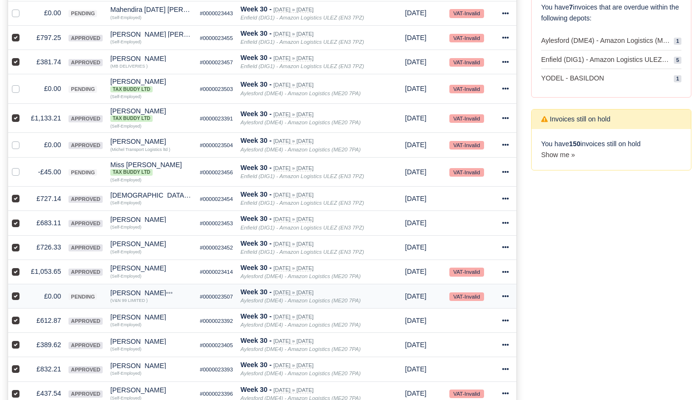
click at [23, 291] on label at bounding box center [23, 291] width 0 height 0
click at [15, 298] on input "checkbox" at bounding box center [16, 295] width 8 height 8
checkbox input "false"
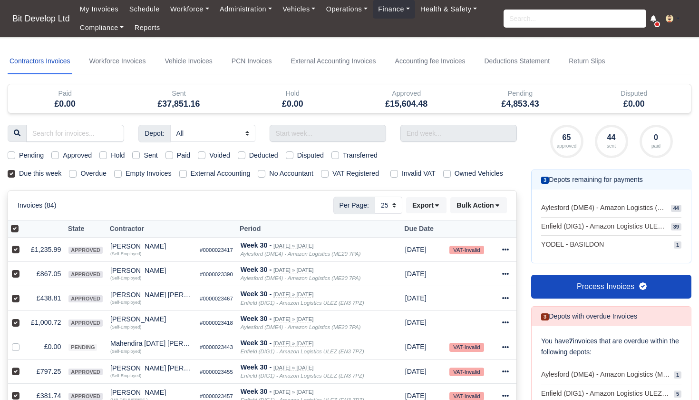
scroll to position [0, 0]
click at [495, 208] on icon at bounding box center [497, 205] width 7 height 7
click at [451, 273] on div "Send" at bounding box center [465, 266] width 85 height 15
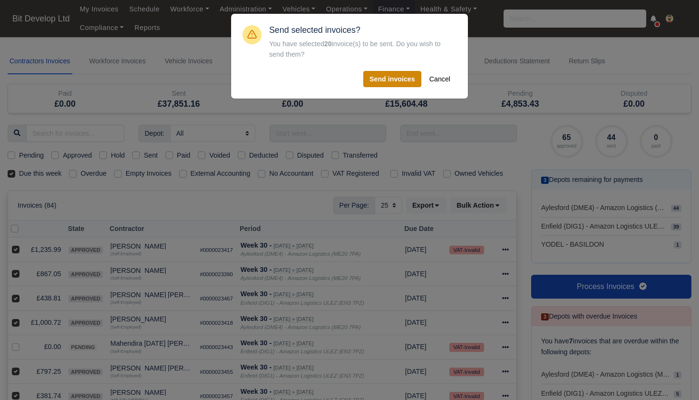
click at [403, 74] on button "Send invoices" at bounding box center [392, 79] width 58 height 16
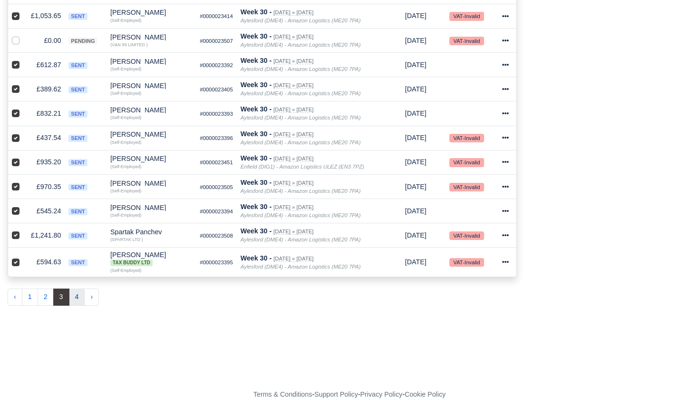
click at [79, 301] on button "4" at bounding box center [77, 296] width 16 height 17
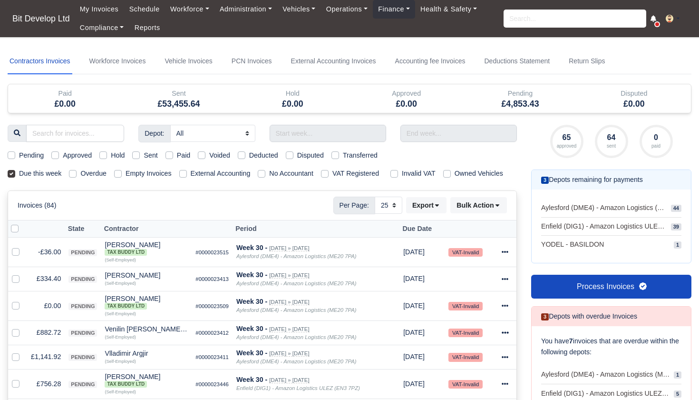
click at [22, 223] on label at bounding box center [22, 223] width 0 height 0
click at [16, 231] on input "checkbox" at bounding box center [15, 227] width 8 height 8
checkbox input "true"
click at [23, 246] on label at bounding box center [23, 246] width 0 height 0
click at [16, 254] on input "checkbox" at bounding box center [16, 250] width 8 height 8
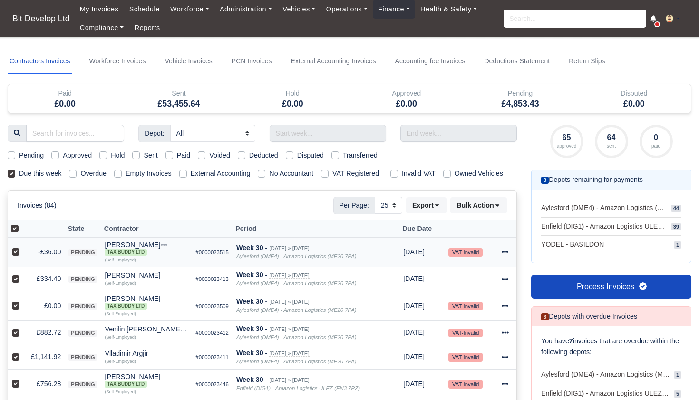
checkbox input "false"
click at [23, 300] on label at bounding box center [23, 300] width 0 height 0
click at [16, 308] on input "checkbox" at bounding box center [16, 304] width 8 height 8
checkbox input "false"
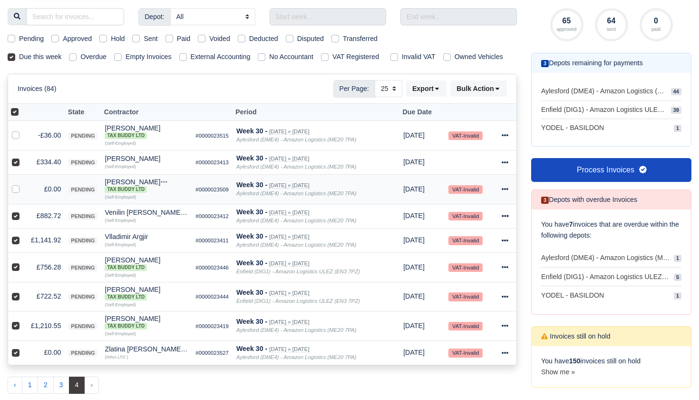
scroll to position [127, 0]
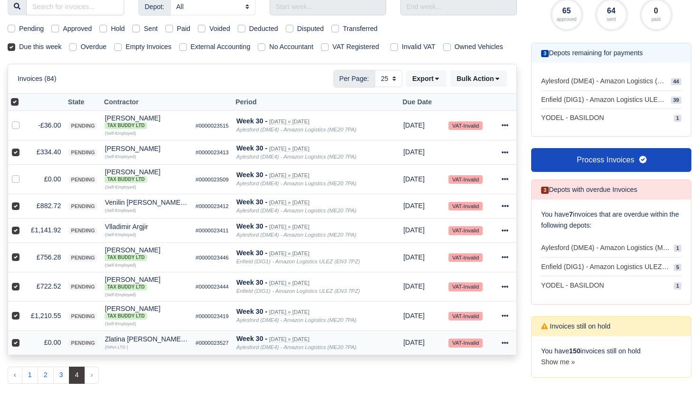
click at [23, 337] on label at bounding box center [23, 337] width 0 height 0
click at [15, 344] on input "checkbox" at bounding box center [16, 341] width 8 height 8
checkbox input "false"
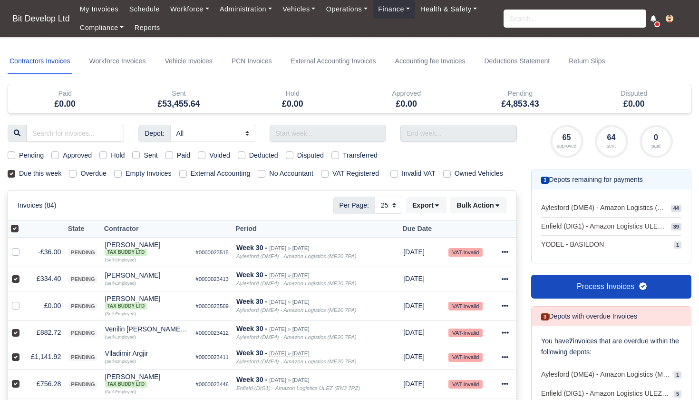
scroll to position [0, 0]
click at [497, 207] on icon at bounding box center [498, 206] width 4 height 2
click at [462, 259] on div "Approve" at bounding box center [465, 251] width 85 height 15
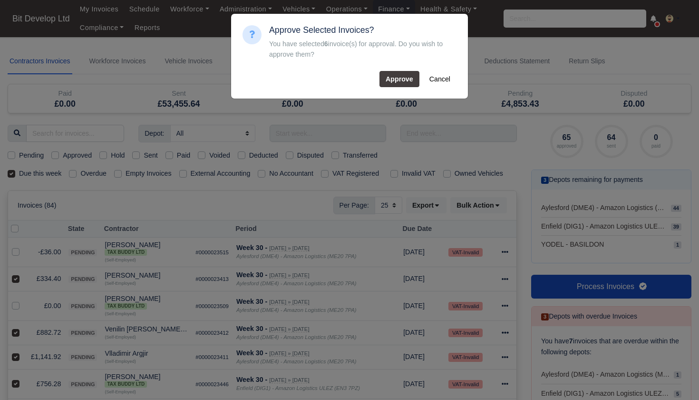
click at [405, 76] on button "Approve" at bounding box center [400, 79] width 40 height 16
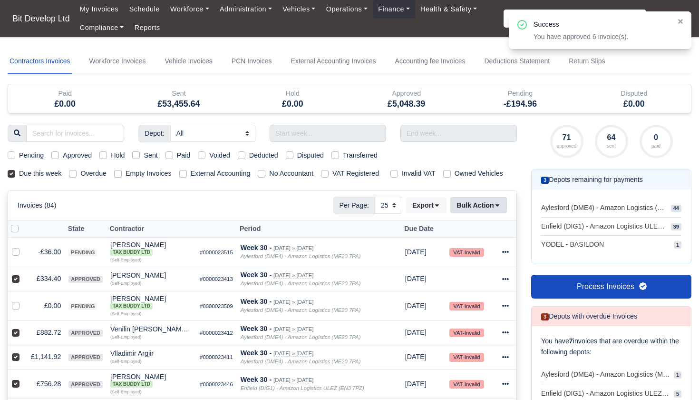
click at [497, 208] on icon at bounding box center [497, 205] width 7 height 7
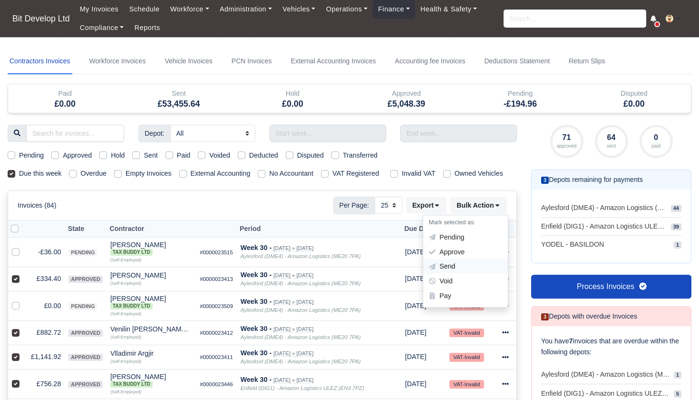
click at [459, 272] on div "Send" at bounding box center [465, 266] width 85 height 15
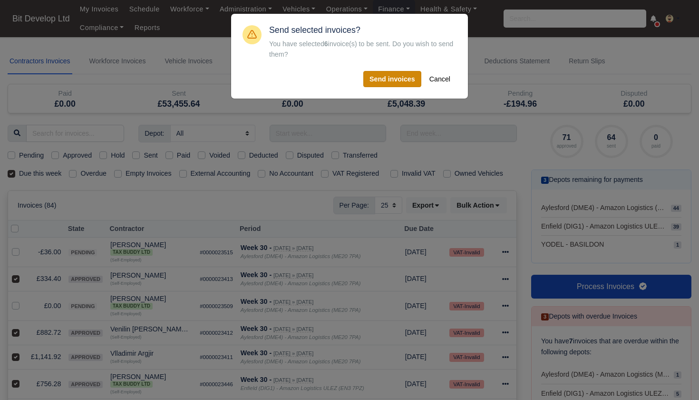
click at [401, 75] on button "Send invoices" at bounding box center [392, 79] width 58 height 16
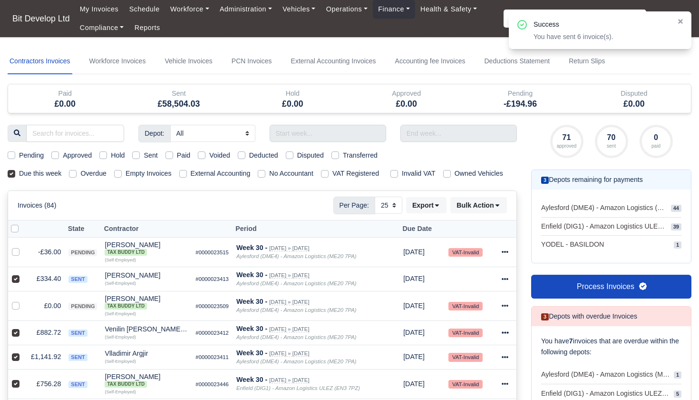
click at [19, 155] on label "Pending" at bounding box center [31, 155] width 25 height 11
click at [12, 155] on input "Pending" at bounding box center [12, 154] width 8 height 8
checkbox input "true"
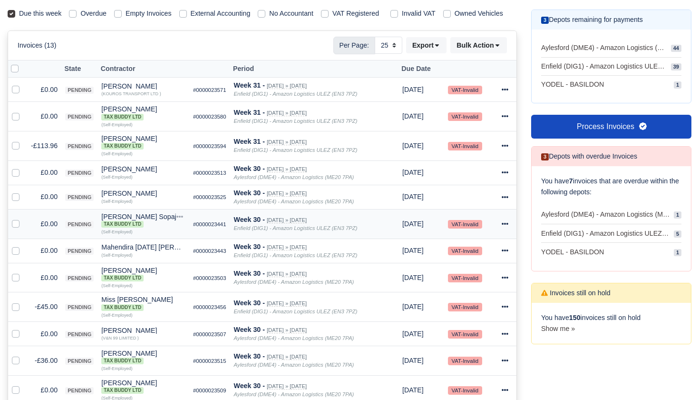
scroll to position [164, 0]
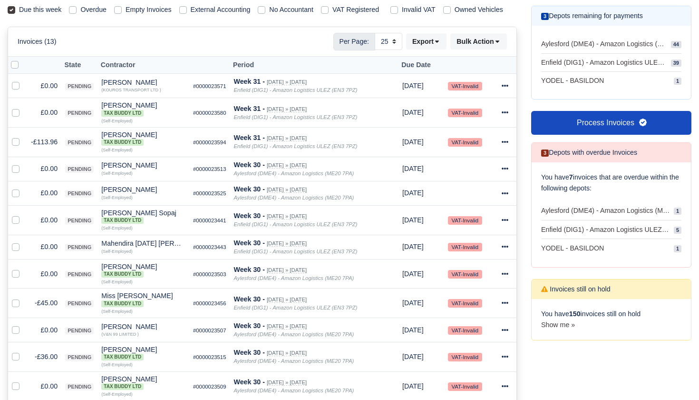
click at [22, 59] on label at bounding box center [22, 59] width 0 height 0
click at [16, 67] on input "checkbox" at bounding box center [15, 63] width 8 height 8
checkbox input "true"
click at [23, 297] on label at bounding box center [23, 297] width 0 height 0
click at [13, 305] on input "checkbox" at bounding box center [16, 301] width 8 height 8
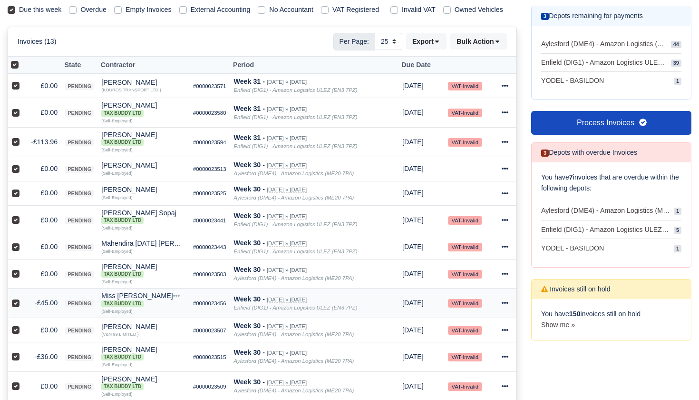
checkbox input "false"
click at [23, 137] on label at bounding box center [23, 137] width 0 height 0
click at [17, 144] on input "checkbox" at bounding box center [16, 141] width 8 height 8
checkbox input "false"
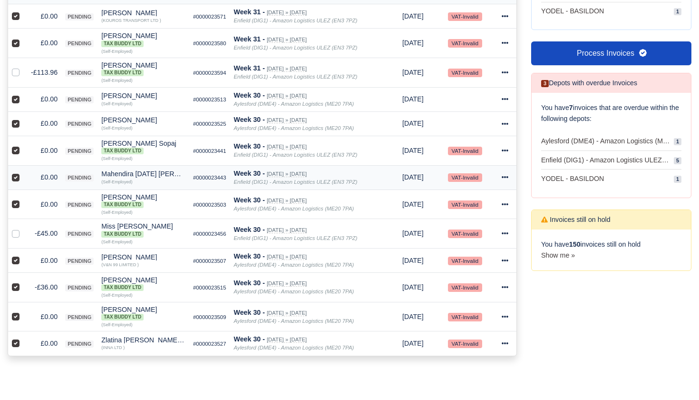
scroll to position [232, 0]
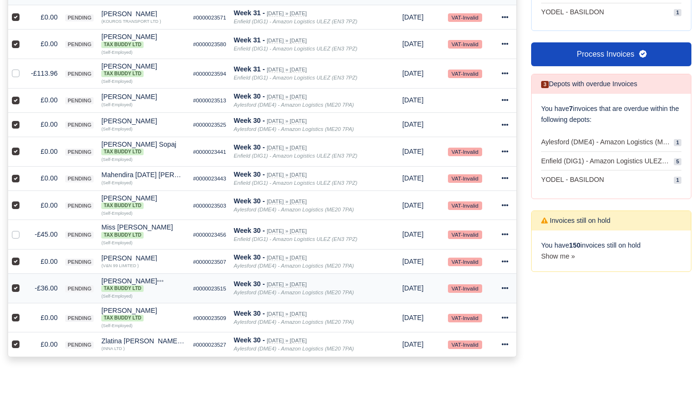
click at [23, 283] on label at bounding box center [23, 283] width 0 height 0
click at [16, 290] on input "checkbox" at bounding box center [16, 287] width 8 height 8
checkbox input "false"
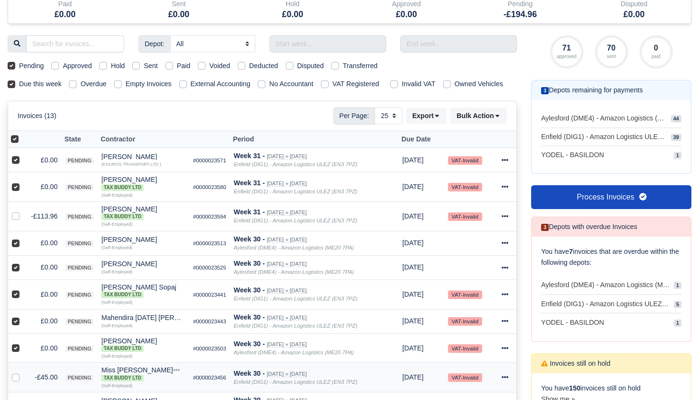
scroll to position [22, 0]
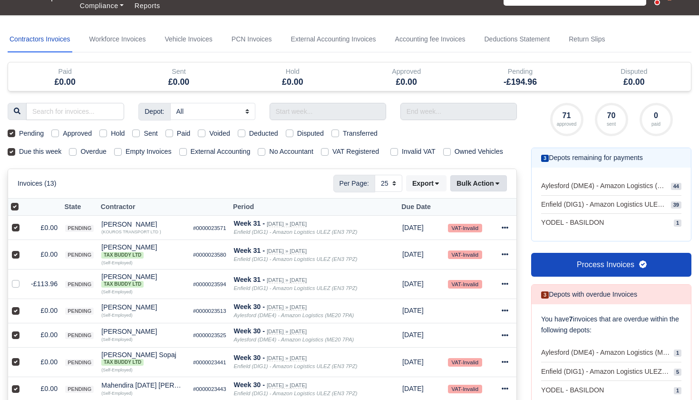
click at [499, 186] on icon at bounding box center [497, 183] width 7 height 7
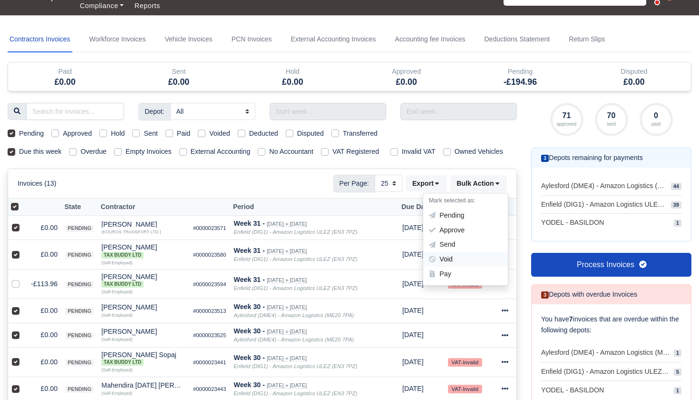
click at [456, 264] on div "Void" at bounding box center [465, 259] width 85 height 15
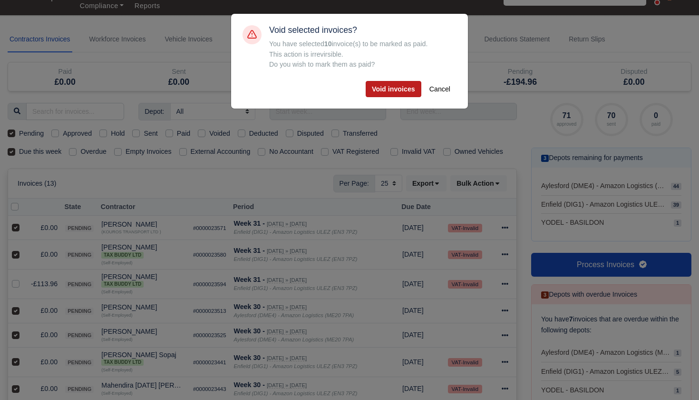
click at [391, 89] on button "Void invoices" at bounding box center [394, 89] width 56 height 16
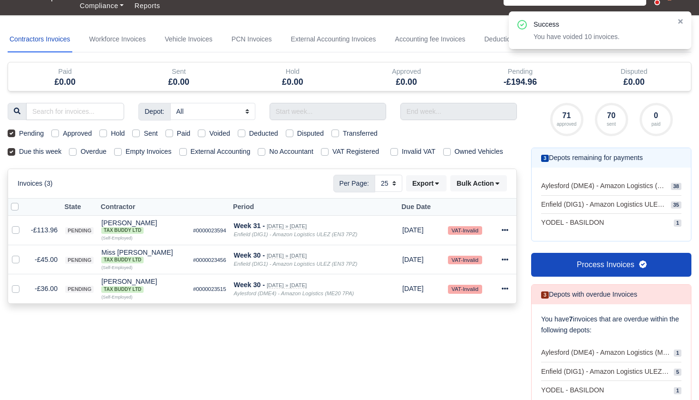
click at [19, 133] on label "Pending" at bounding box center [31, 133] width 25 height 11
click at [10, 133] on input "Pending" at bounding box center [12, 132] width 8 height 8
checkbox input "false"
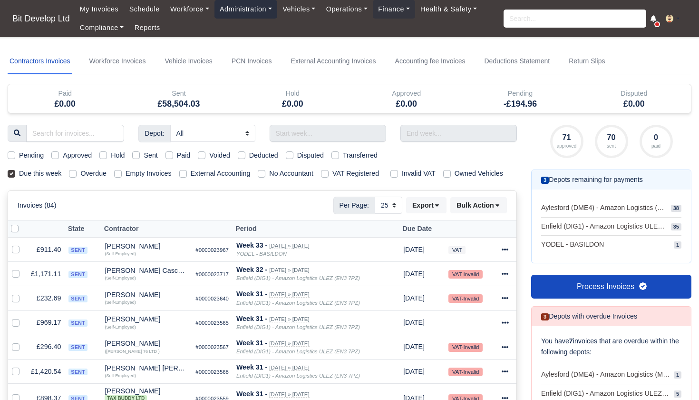
click at [256, 7] on link "Administration" at bounding box center [246, 9] width 63 height 19
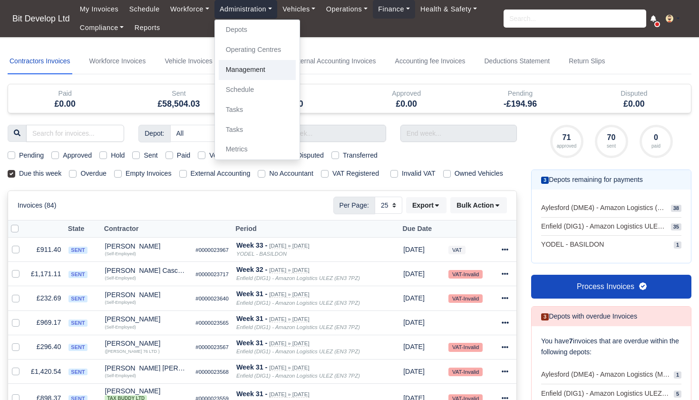
click at [246, 67] on link "Management" at bounding box center [257, 70] width 77 height 20
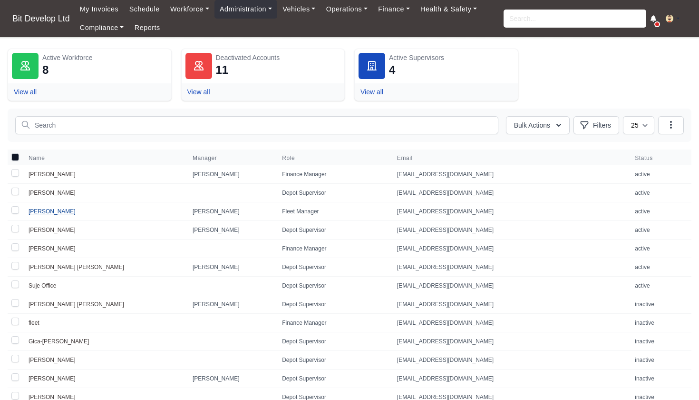
click at [40, 212] on link "[PERSON_NAME]" at bounding box center [52, 211] width 47 height 7
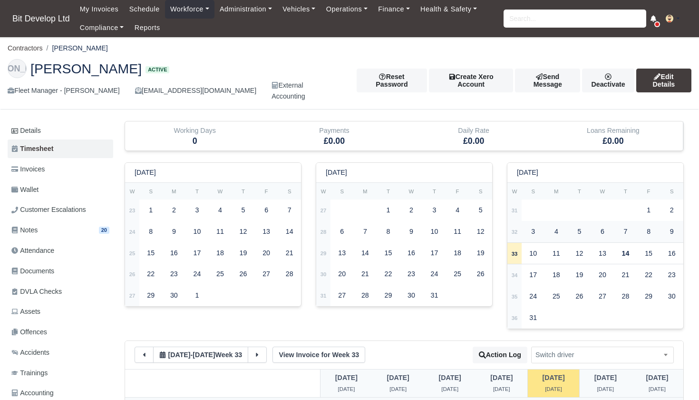
click at [519, 221] on td "32" at bounding box center [514, 231] width 14 height 21
click at [517, 207] on strong "31" at bounding box center [515, 210] width 6 height 6
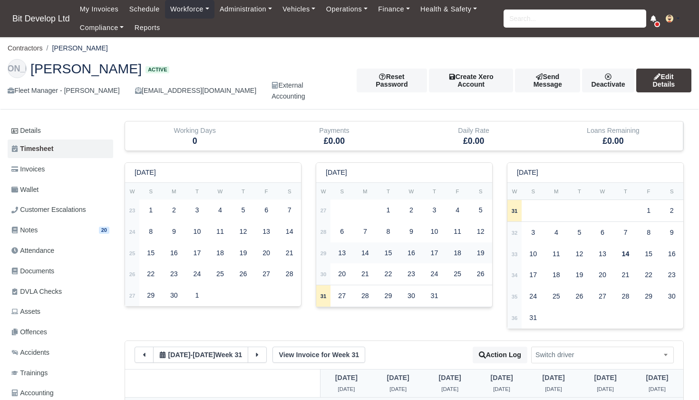
click at [325, 250] on strong "29" at bounding box center [324, 253] width 6 height 6
select select
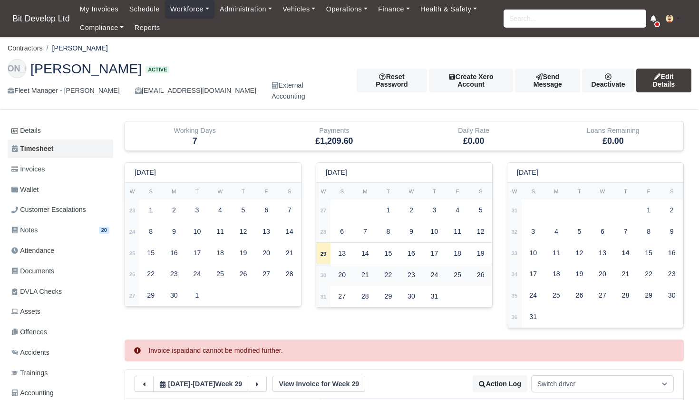
click at [325, 272] on strong "30" at bounding box center [324, 275] width 6 height 6
click at [325, 293] on strong "31" at bounding box center [324, 296] width 6 height 6
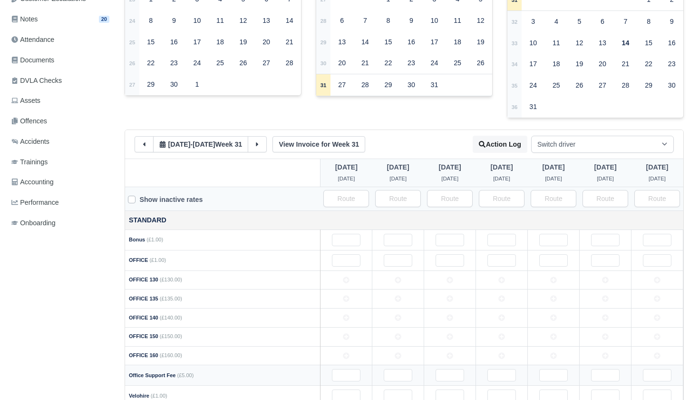
scroll to position [210, 0]
click at [353, 390] on input "text" at bounding box center [346, 396] width 29 height 12
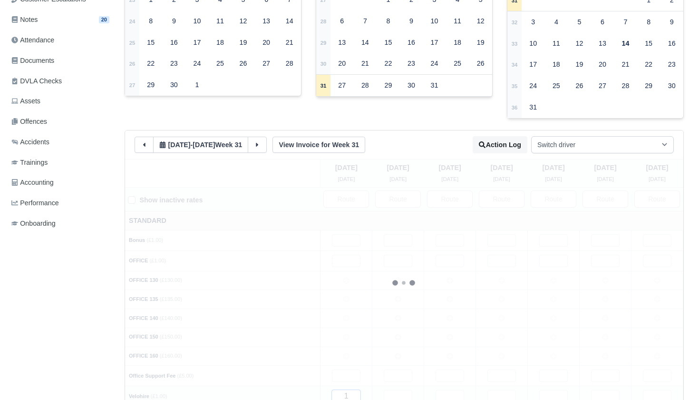
type input "14"
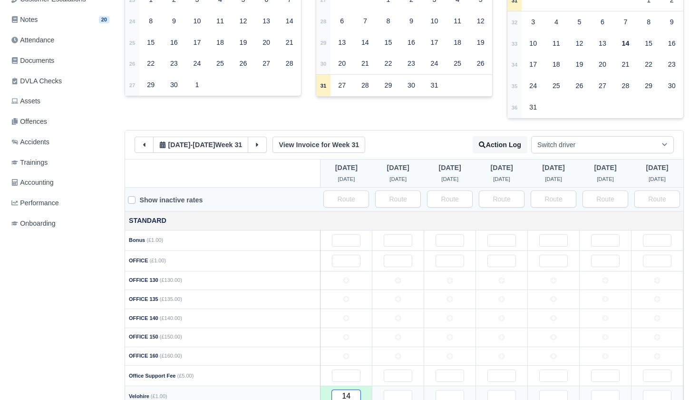
type input "144"
click at [401, 390] on input "text" at bounding box center [398, 396] width 29 height 12
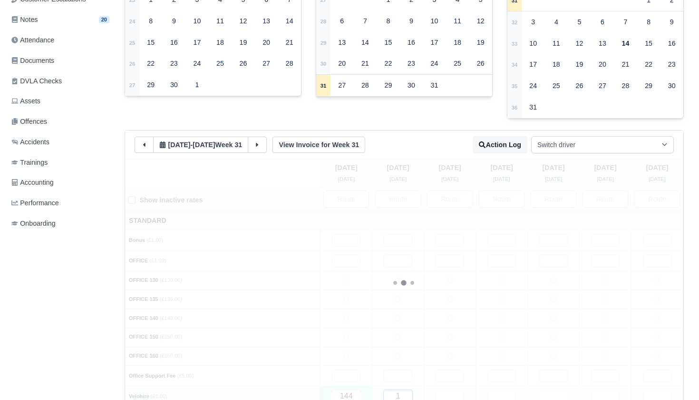
type input "14"
type input "144"
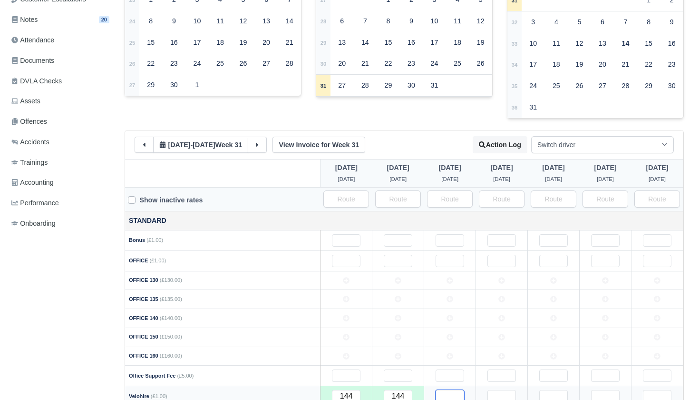
click at [449, 390] on input "text" at bounding box center [450, 396] width 29 height 12
click at [495, 390] on input "text" at bounding box center [502, 396] width 29 height 12
click at [547, 390] on input "text" at bounding box center [553, 396] width 29 height 12
click at [604, 390] on input "text" at bounding box center [605, 396] width 29 height 12
click at [647, 390] on input "text" at bounding box center [657, 396] width 29 height 12
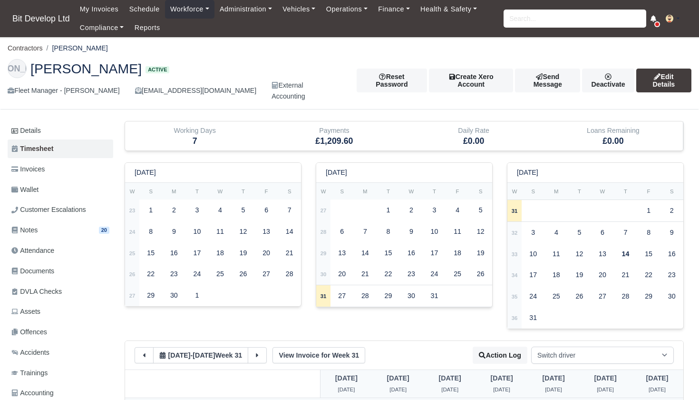
scroll to position [0, 0]
click at [51, 160] on link "Invoices" at bounding box center [61, 169] width 106 height 19
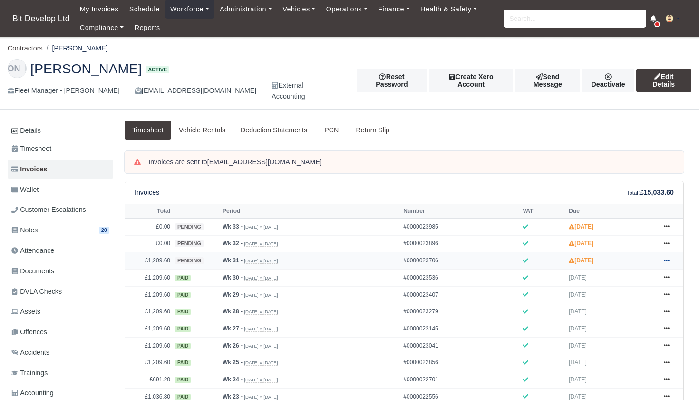
click at [668, 263] on icon at bounding box center [667, 260] width 6 height 6
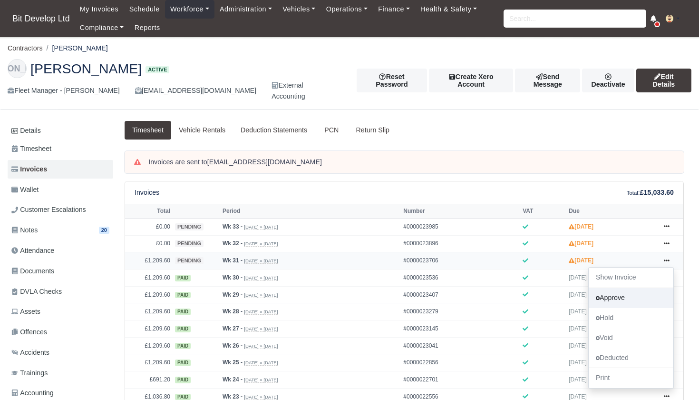
click at [627, 302] on link "Approve" at bounding box center [631, 298] width 85 height 20
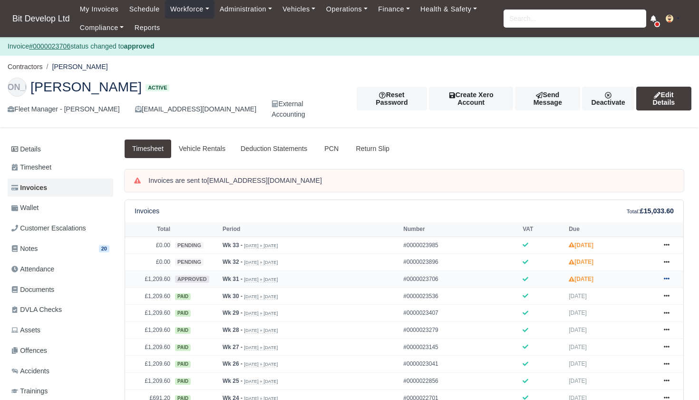
click at [667, 281] on icon at bounding box center [667, 278] width 6 height 6
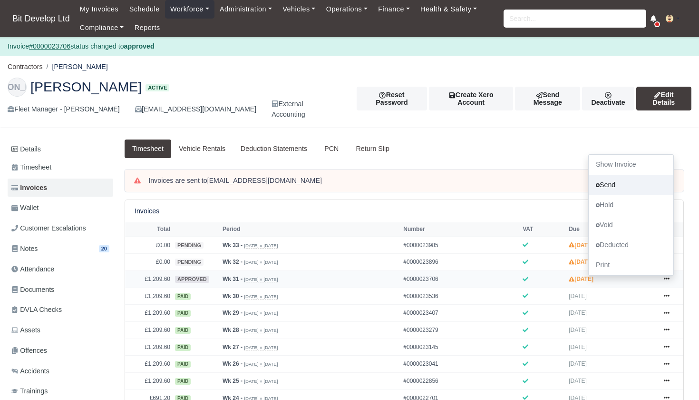
click at [616, 184] on link "Send" at bounding box center [631, 185] width 85 height 20
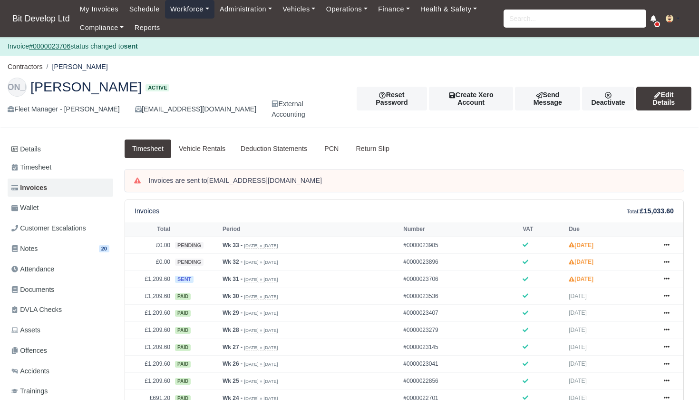
click at [195, 8] on link "Workforce" at bounding box center [189, 9] width 49 height 19
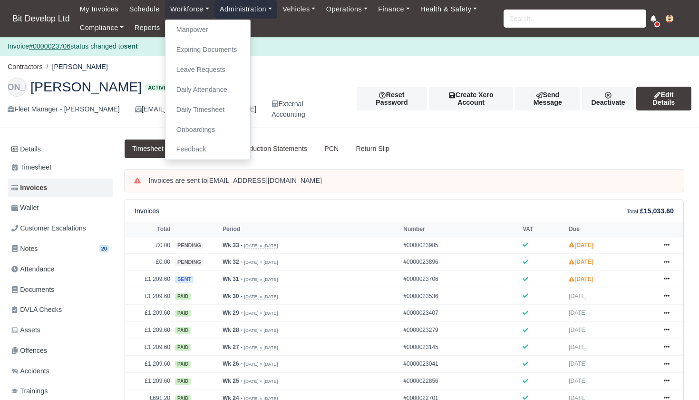
click at [252, 10] on link "Administration" at bounding box center [246, 9] width 63 height 19
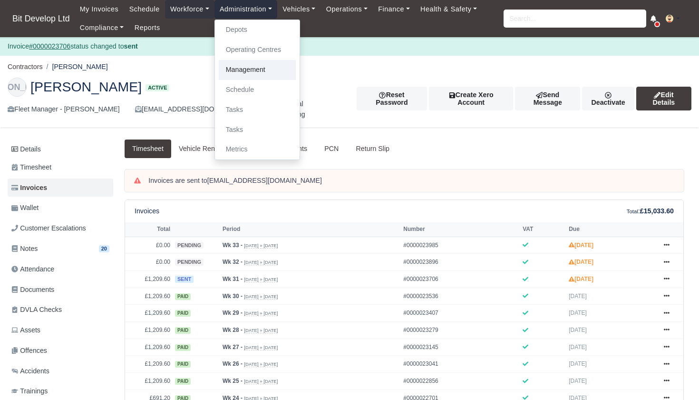
click at [248, 73] on link "Management" at bounding box center [257, 70] width 77 height 20
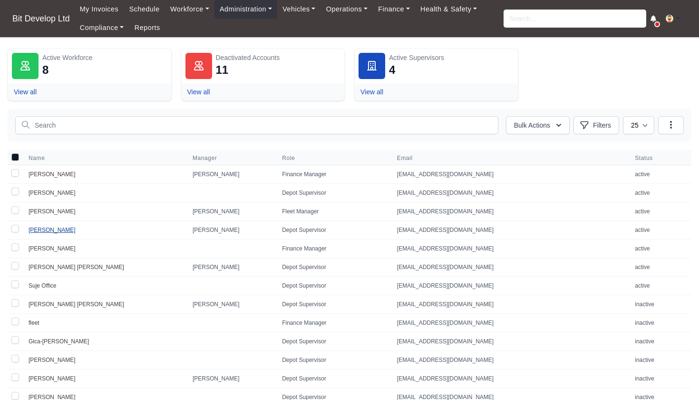
click at [47, 228] on link "[PERSON_NAME]" at bounding box center [52, 229] width 47 height 7
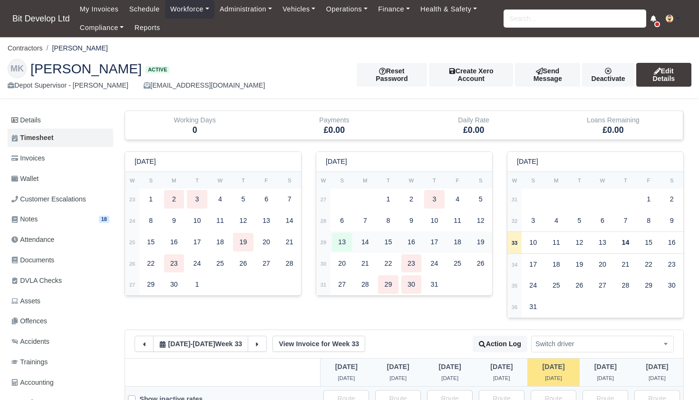
click at [326, 240] on strong "29" at bounding box center [324, 242] width 6 height 6
select select
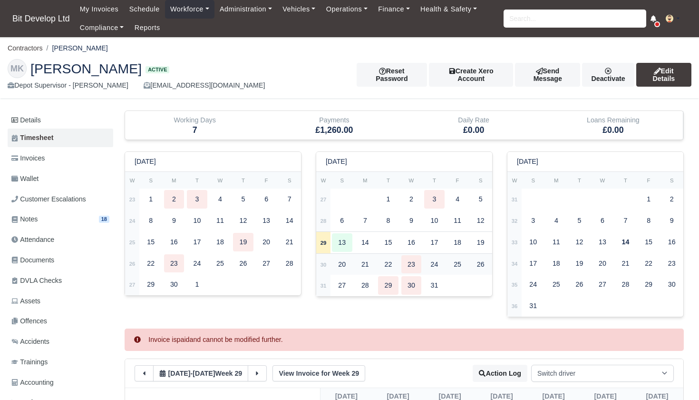
click at [325, 262] on strong "30" at bounding box center [324, 265] width 6 height 6
click at [325, 283] on strong "31" at bounding box center [324, 286] width 6 height 6
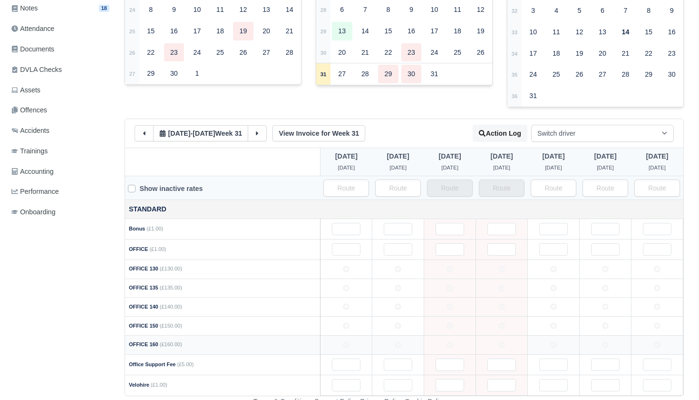
scroll to position [210, 0]
click at [352, 317] on td at bounding box center [347, 326] width 52 height 19
click at [395, 322] on icon at bounding box center [398, 325] width 7 height 7
click at [544, 319] on td at bounding box center [554, 326] width 52 height 19
click at [605, 322] on icon at bounding box center [605, 325] width 7 height 7
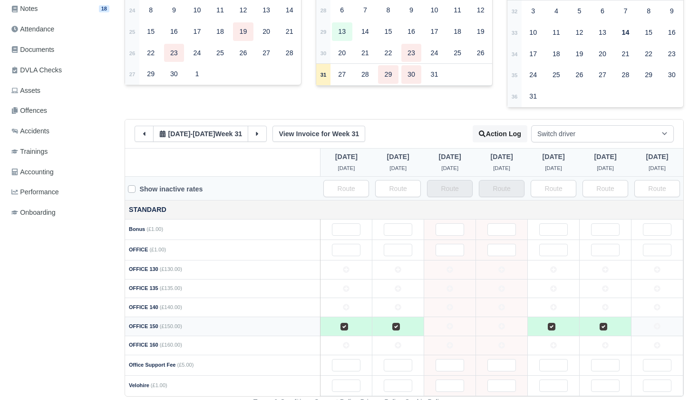
click at [654, 322] on icon at bounding box center [657, 325] width 7 height 7
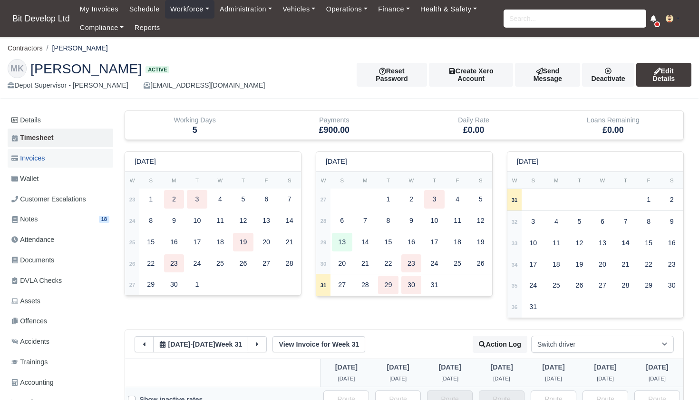
scroll to position [0, 0]
click at [48, 152] on link "Invoices" at bounding box center [61, 158] width 106 height 19
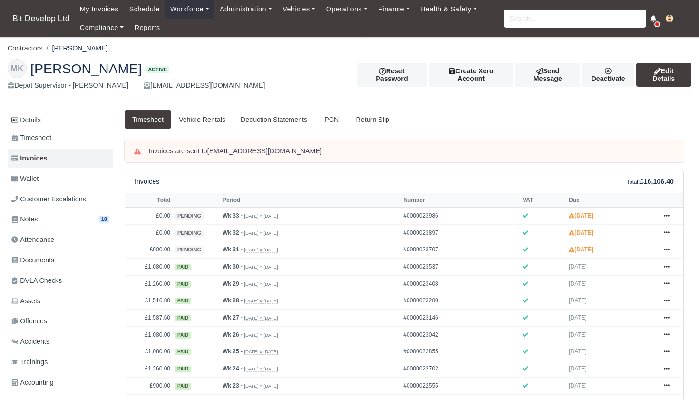
scroll to position [6, 0]
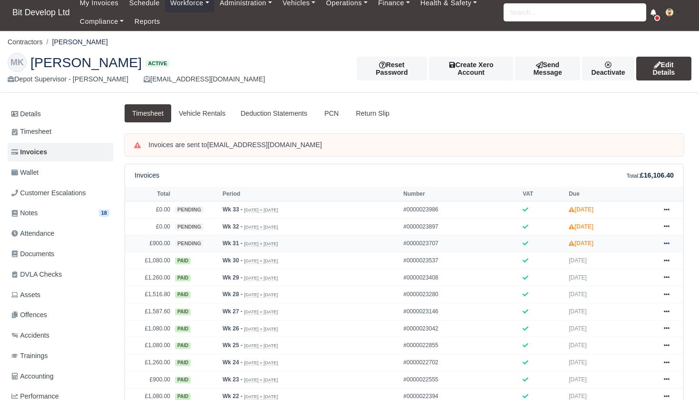
click at [666, 244] on icon at bounding box center [667, 243] width 6 height 2
click at [632, 291] on link "Approve" at bounding box center [631, 281] width 85 height 20
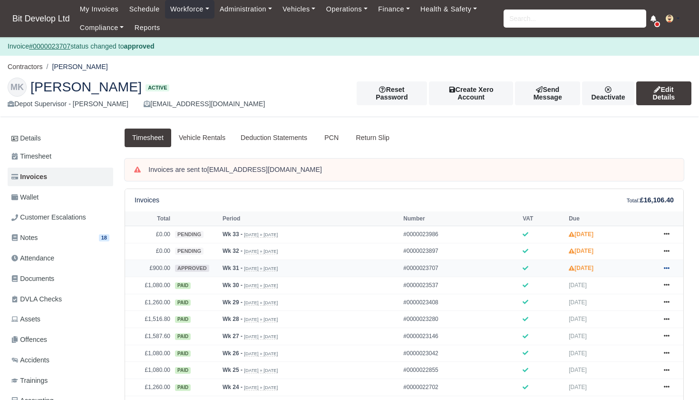
click at [669, 271] on icon at bounding box center [667, 268] width 6 height 6
click at [626, 184] on link "Send" at bounding box center [631, 174] width 85 height 20
click at [43, 154] on span "Timesheet" at bounding box center [31, 156] width 40 height 11
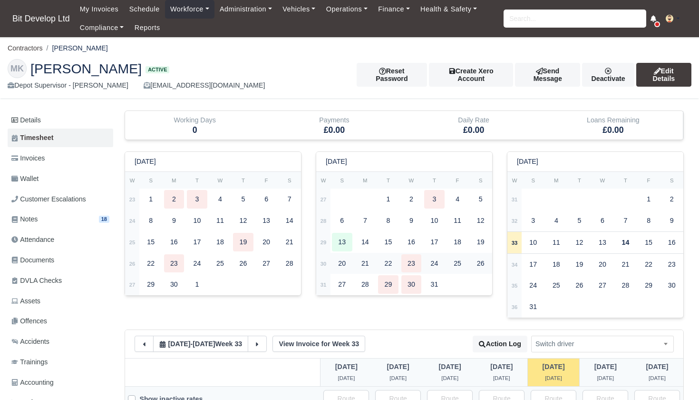
click at [325, 261] on strong "30" at bounding box center [324, 264] width 6 height 6
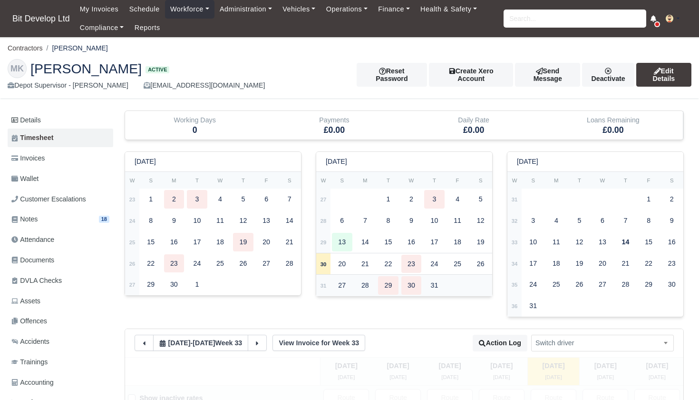
select select
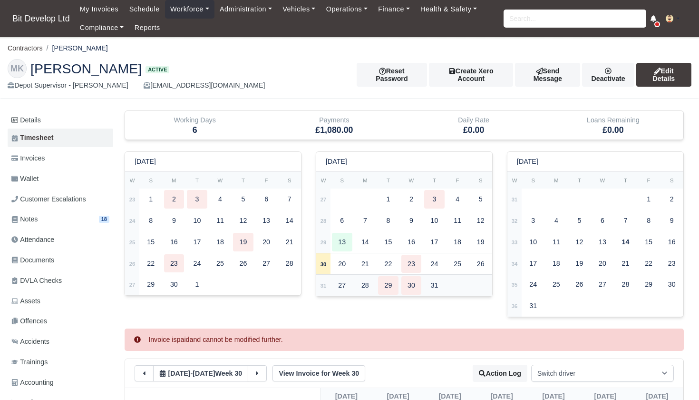
click at [325, 283] on strong "31" at bounding box center [324, 286] width 6 height 6
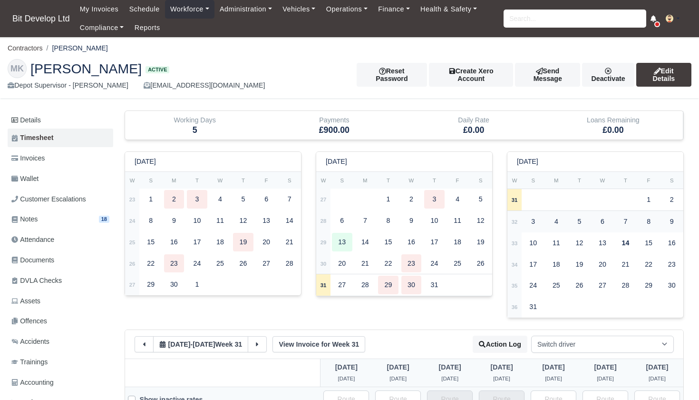
click at [517, 214] on td "32" at bounding box center [514, 221] width 14 height 21
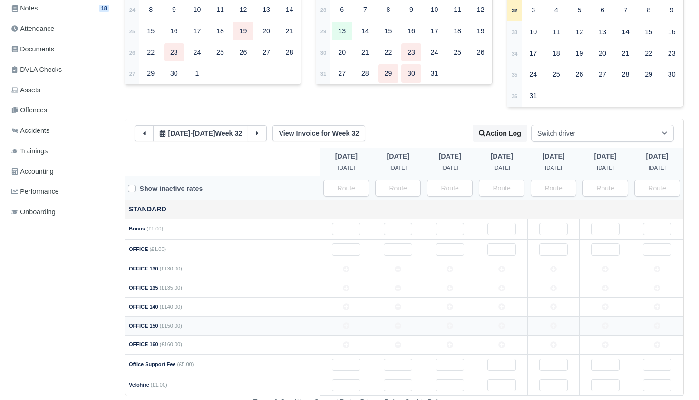
scroll to position [210, 0]
click at [350, 322] on icon at bounding box center [346, 325] width 7 height 7
click at [416, 317] on td at bounding box center [398, 326] width 52 height 19
click at [454, 319] on td at bounding box center [450, 326] width 52 height 19
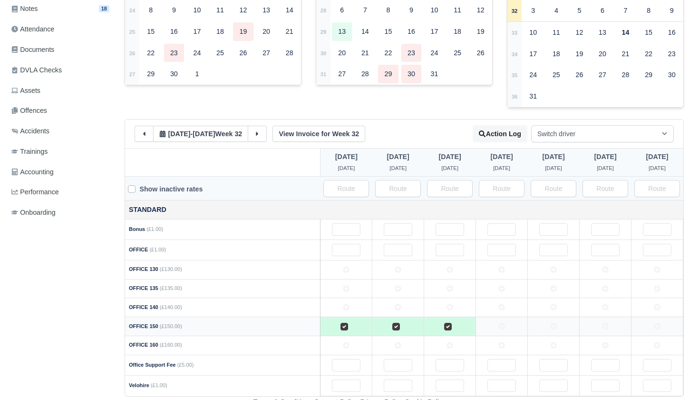
click at [507, 318] on td at bounding box center [502, 326] width 52 height 19
click at [558, 317] on td at bounding box center [554, 326] width 52 height 19
click at [613, 318] on td at bounding box center [606, 326] width 52 height 19
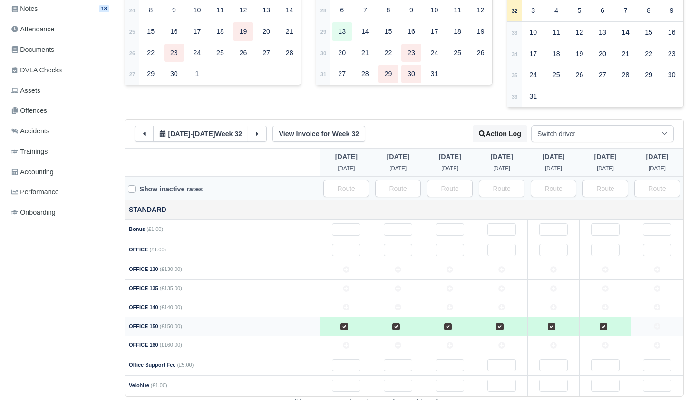
click at [671, 317] on td at bounding box center [658, 326] width 52 height 19
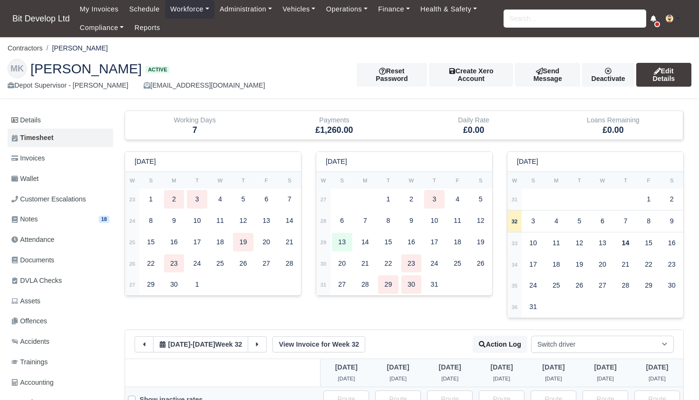
scroll to position [0, 0]
click at [40, 157] on span "Invoices" at bounding box center [27, 158] width 33 height 11
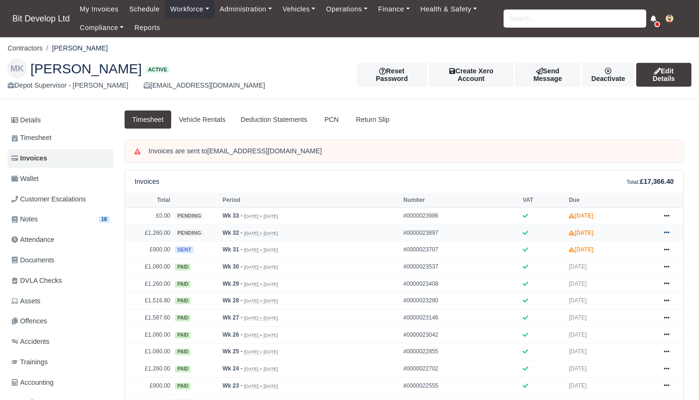
click at [670, 239] on link at bounding box center [667, 233] width 14 height 12
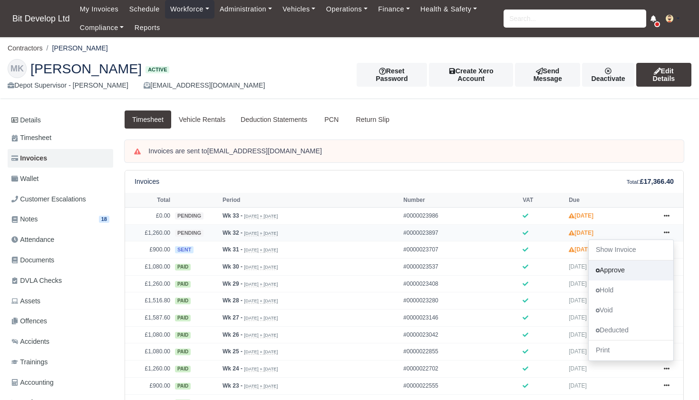
click at [618, 280] on link "Approve" at bounding box center [631, 270] width 85 height 20
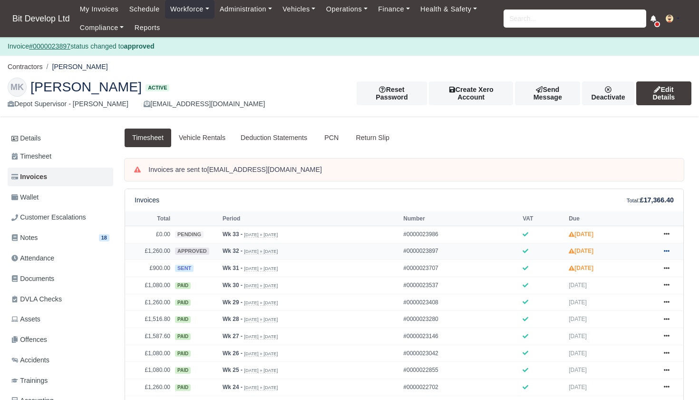
click at [667, 254] on icon at bounding box center [667, 251] width 6 height 6
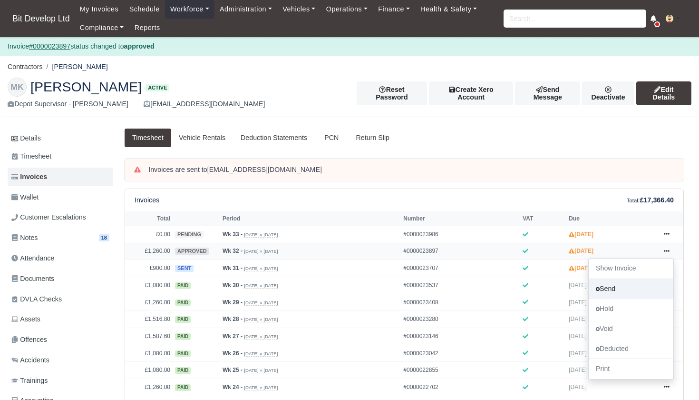
click at [622, 298] on link "Send" at bounding box center [631, 288] width 85 height 20
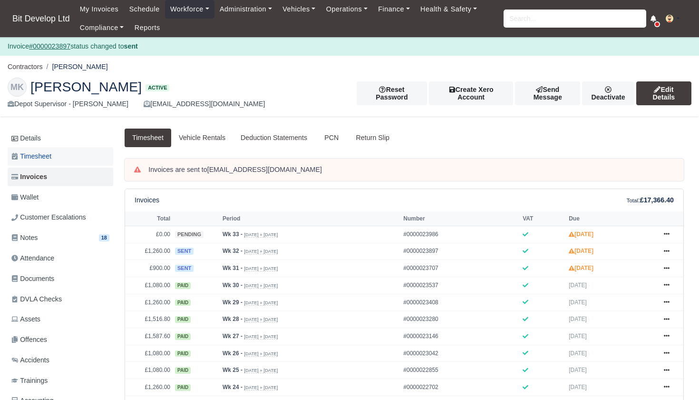
click at [44, 154] on span "Timesheet" at bounding box center [31, 156] width 40 height 11
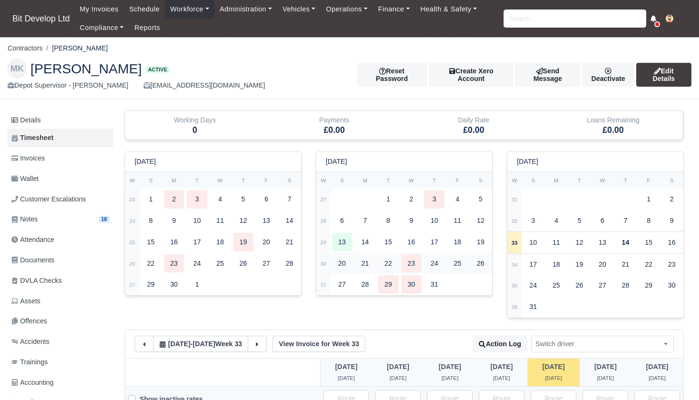
click at [326, 262] on strong "30" at bounding box center [324, 264] width 6 height 6
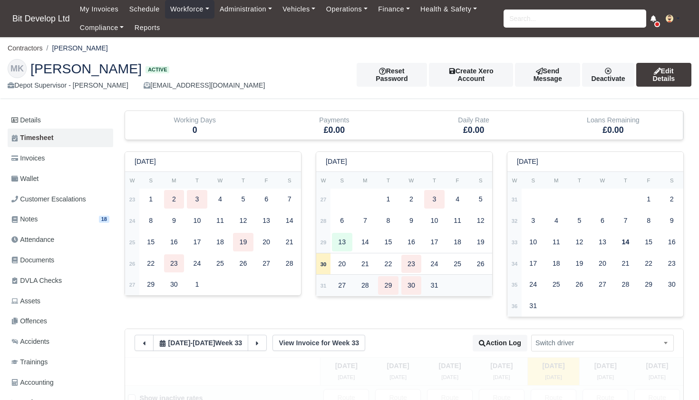
select select
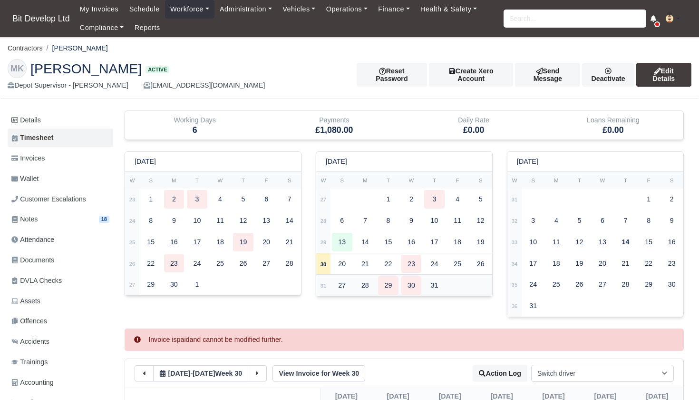
click at [325, 283] on strong "31" at bounding box center [324, 286] width 6 height 6
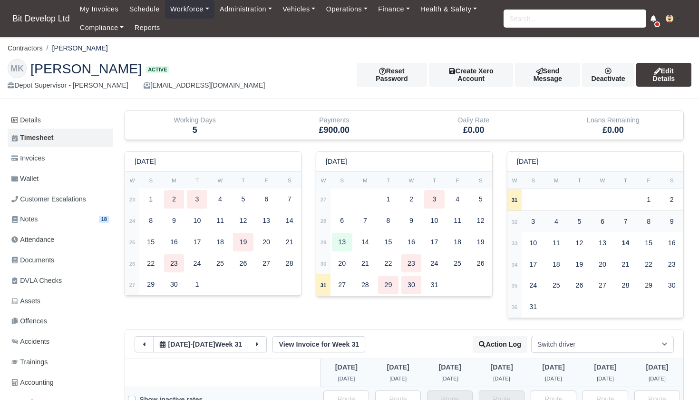
click at [519, 217] on td "32" at bounding box center [514, 221] width 14 height 21
click at [513, 240] on strong "33" at bounding box center [515, 243] width 6 height 6
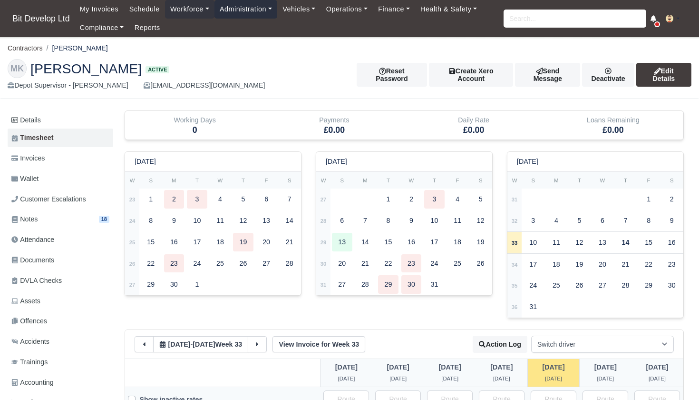
click at [252, 8] on link "Administration" at bounding box center [246, 9] width 63 height 19
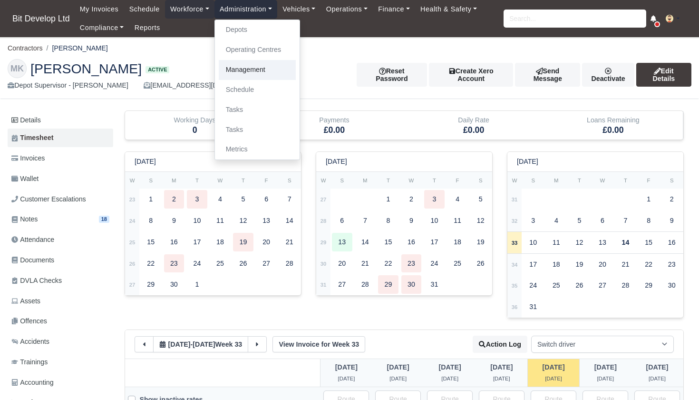
click at [245, 68] on link "Management" at bounding box center [257, 70] width 77 height 20
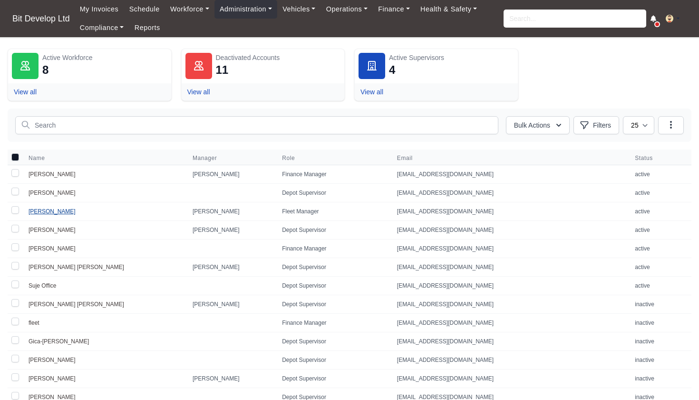
click at [40, 210] on link "[PERSON_NAME]" at bounding box center [52, 211] width 47 height 7
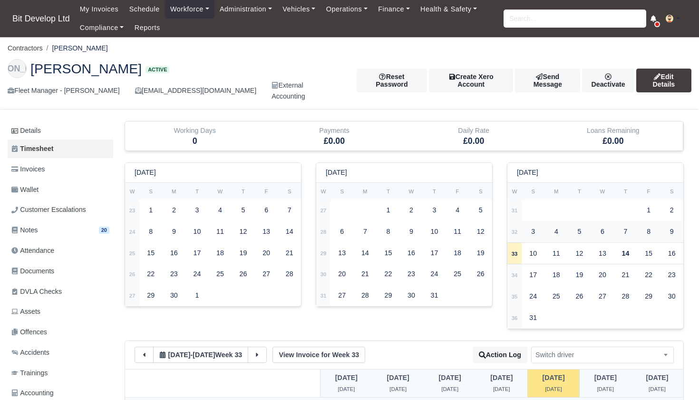
click at [517, 229] on strong "32" at bounding box center [515, 232] width 6 height 6
click at [517, 207] on strong "31" at bounding box center [515, 210] width 6 height 6
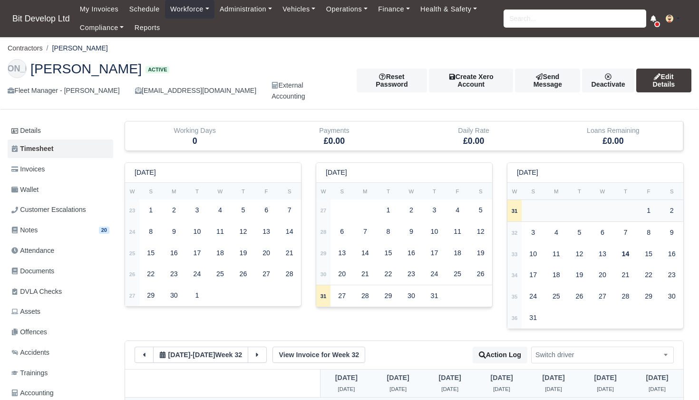
type input "144"
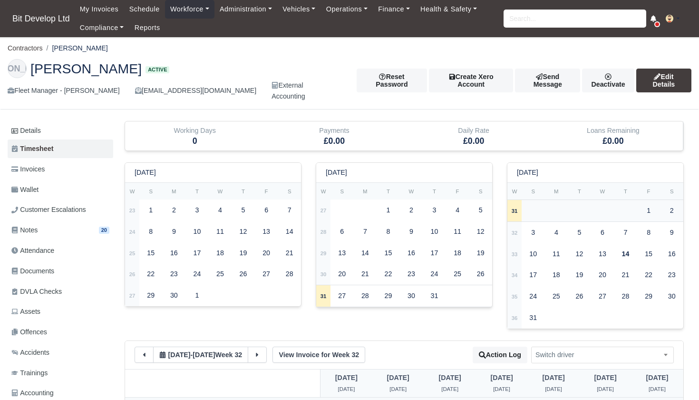
type input "144"
click at [514, 230] on strong "32" at bounding box center [515, 233] width 6 height 6
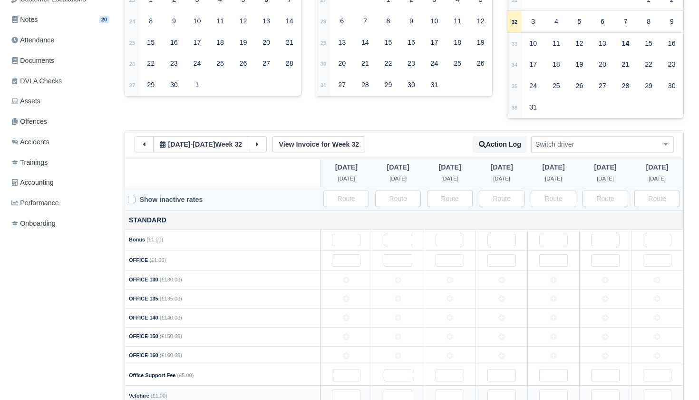
scroll to position [210, 0]
click at [343, 390] on input "text" at bounding box center [346, 396] width 29 height 12
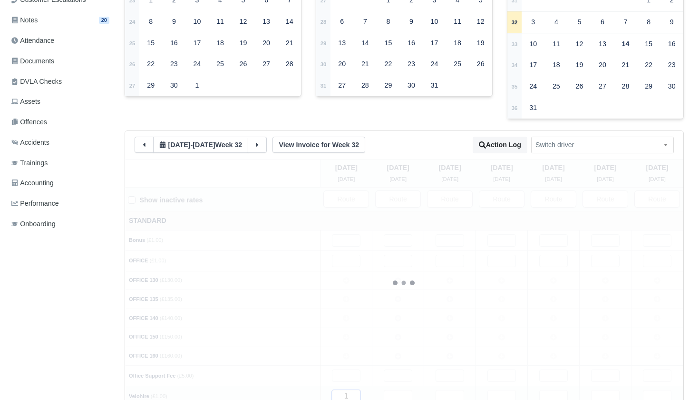
type input "14"
type input "144"
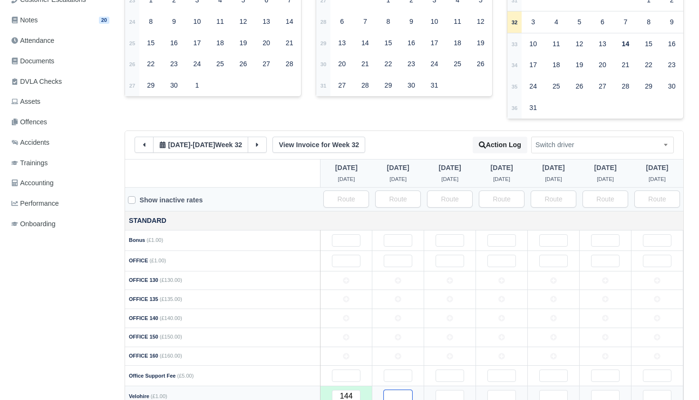
click at [395, 390] on input "text" at bounding box center [398, 396] width 29 height 12
type input "1"
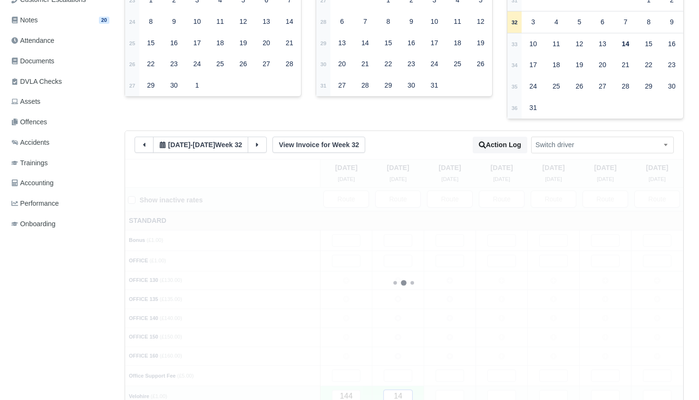
type input "144"
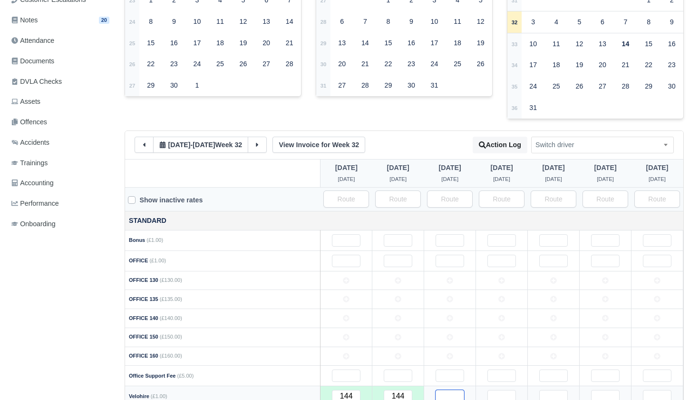
click at [455, 390] on input "text" at bounding box center [450, 396] width 29 height 12
click at [502, 390] on input "text" at bounding box center [502, 396] width 29 height 12
click at [546, 390] on input "text" at bounding box center [553, 396] width 29 height 12
click at [601, 390] on input "text" at bounding box center [605, 396] width 29 height 12
click at [649, 390] on input "text" at bounding box center [657, 396] width 29 height 12
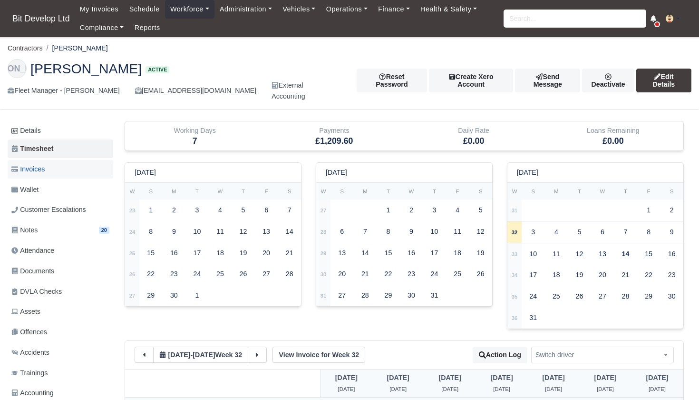
scroll to position [0, 0]
click at [35, 164] on span "Invoices" at bounding box center [27, 169] width 33 height 11
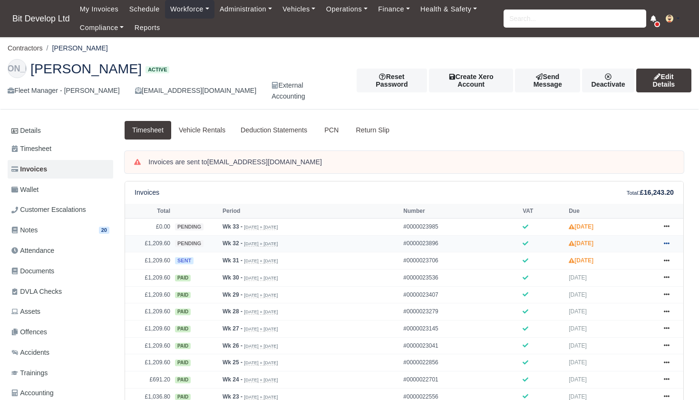
click at [669, 244] on icon at bounding box center [667, 243] width 6 height 2
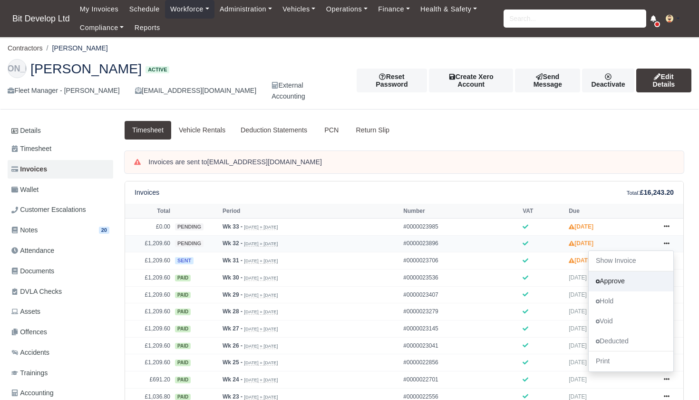
click at [628, 280] on link "Approve" at bounding box center [631, 281] width 85 height 20
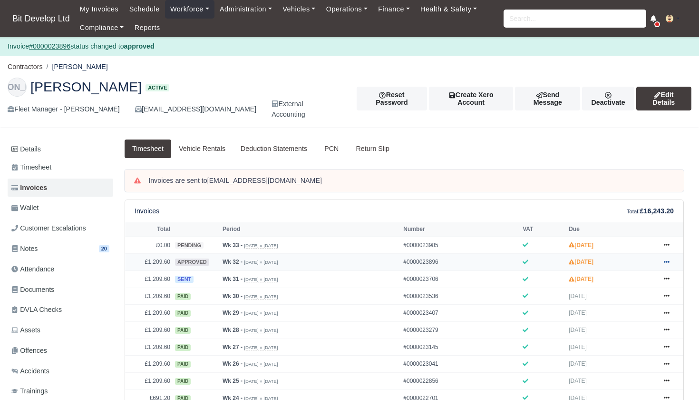
click at [666, 263] on link at bounding box center [667, 262] width 14 height 12
click at [615, 304] on link "Send" at bounding box center [631, 299] width 85 height 20
click at [254, 14] on link "Administration" at bounding box center [246, 9] width 63 height 19
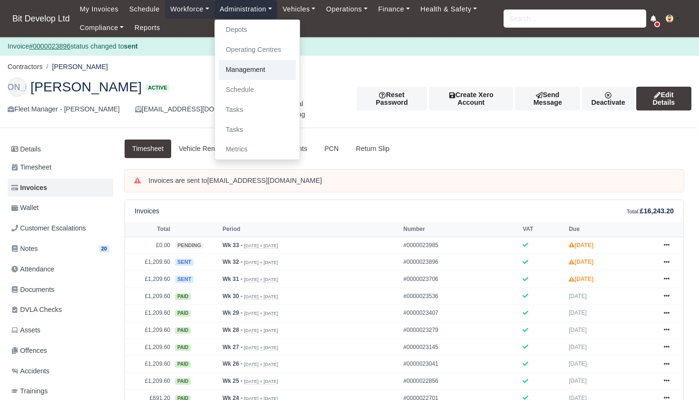
click at [254, 64] on link "Management" at bounding box center [257, 70] width 77 height 20
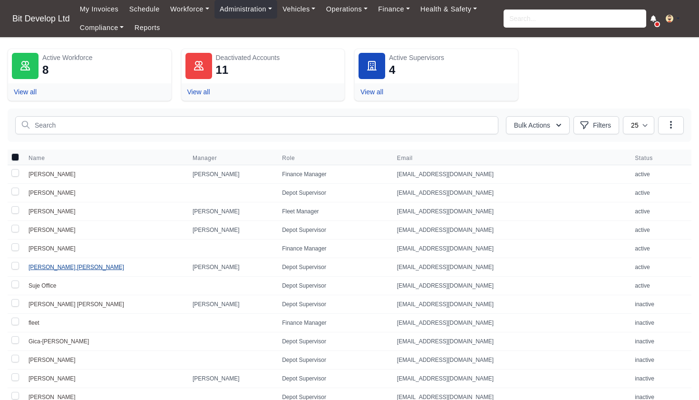
click at [52, 266] on link "[PERSON_NAME] [PERSON_NAME]" at bounding box center [77, 266] width 96 height 7
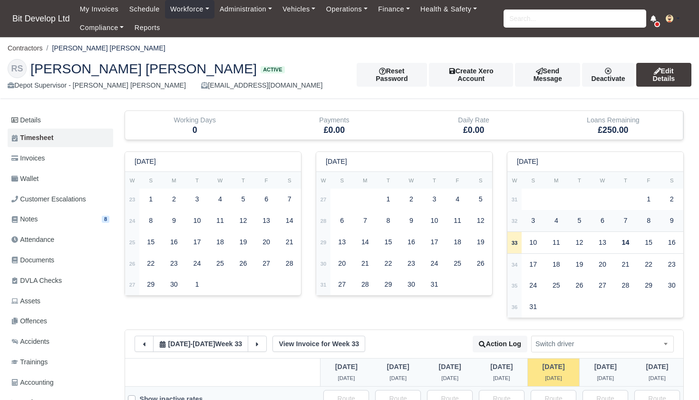
click at [516, 221] on strong "32" at bounding box center [515, 221] width 6 height 6
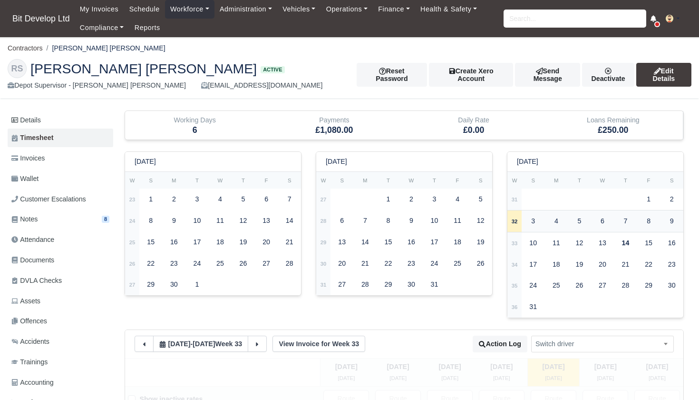
select select
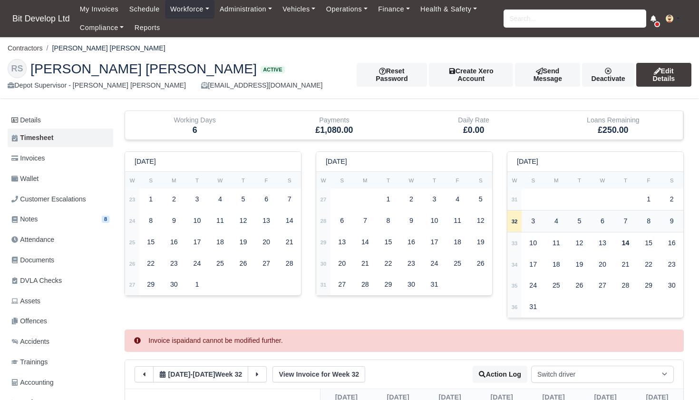
click at [516, 229] on td "32" at bounding box center [514, 221] width 14 height 22
click at [514, 240] on strong "33" at bounding box center [515, 243] width 6 height 6
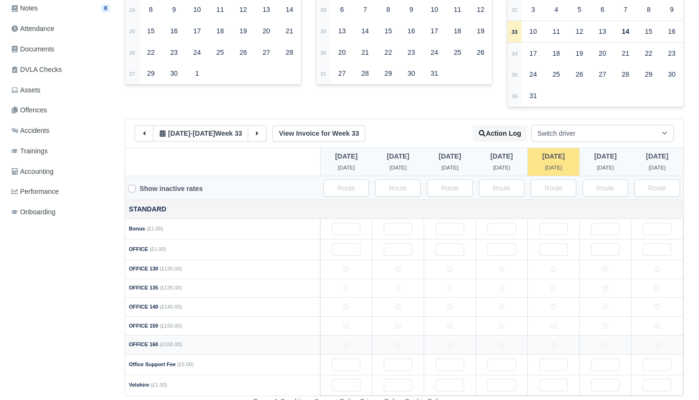
scroll to position [210, 0]
click at [346, 323] on icon at bounding box center [346, 325] width 7 height 7
click at [399, 325] on td at bounding box center [398, 326] width 52 height 19
click at [453, 322] on icon at bounding box center [450, 325] width 7 height 7
click at [501, 323] on icon at bounding box center [501, 325] width 7 height 7
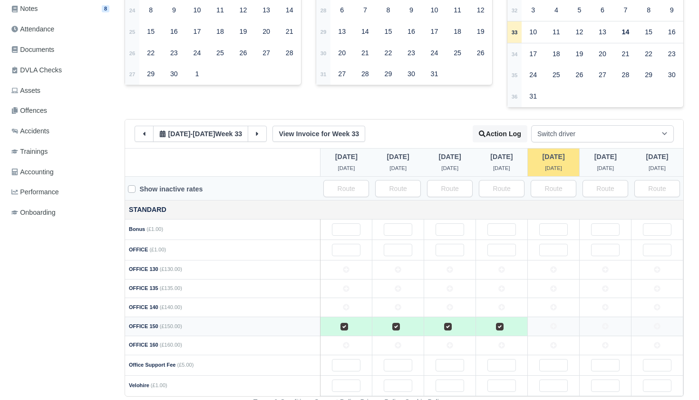
click at [562, 324] on td at bounding box center [554, 326] width 52 height 19
click at [622, 317] on td at bounding box center [606, 326] width 52 height 19
click at [261, 131] on icon at bounding box center [257, 133] width 7 height 7
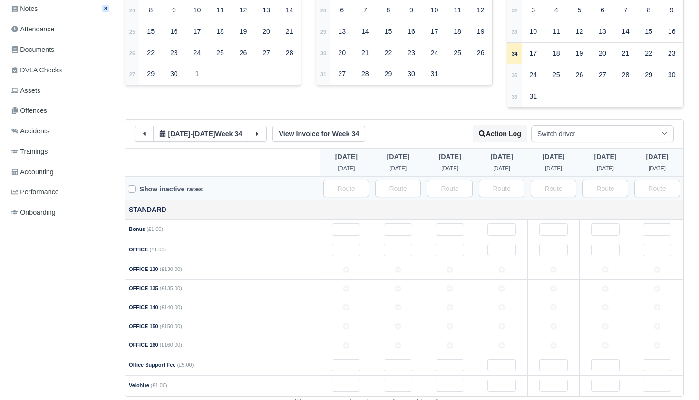
click at [355, 321] on td at bounding box center [347, 326] width 52 height 19
click at [398, 322] on icon at bounding box center [398, 325] width 7 height 7
click at [449, 326] on td at bounding box center [450, 326] width 52 height 19
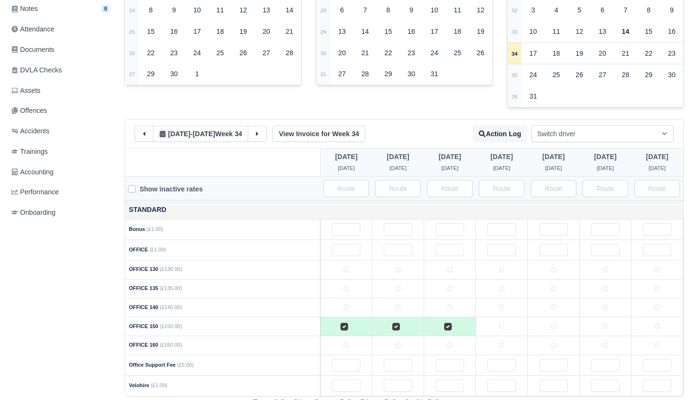
click at [501, 323] on icon at bounding box center [501, 325] width 7 height 7
click at [549, 324] on td at bounding box center [554, 326] width 52 height 19
click at [609, 322] on icon at bounding box center [605, 325] width 7 height 7
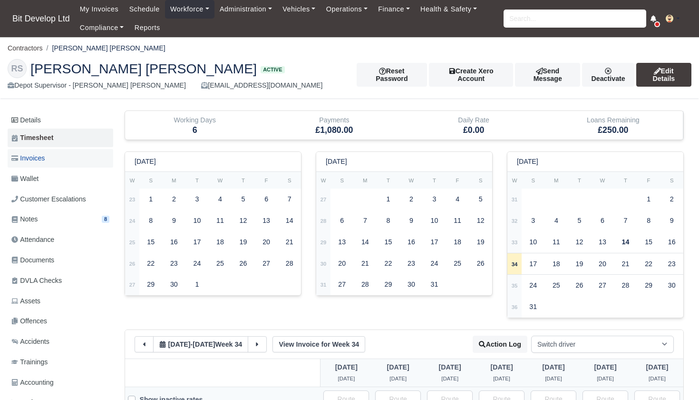
scroll to position [0, 0]
click at [40, 154] on span "Invoices" at bounding box center [27, 158] width 33 height 11
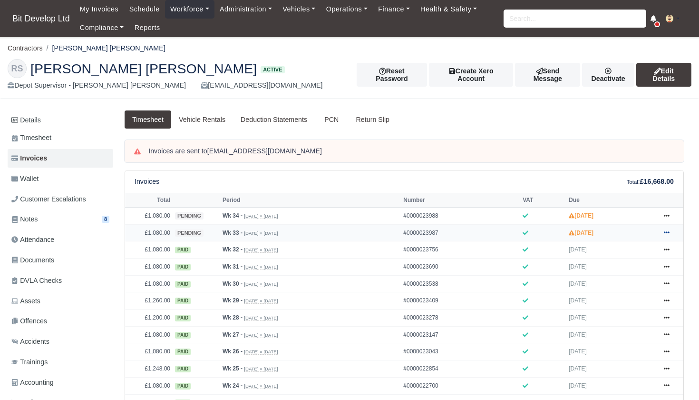
click at [669, 235] on icon at bounding box center [667, 232] width 6 height 6
click at [629, 280] on link "Approve" at bounding box center [631, 270] width 85 height 20
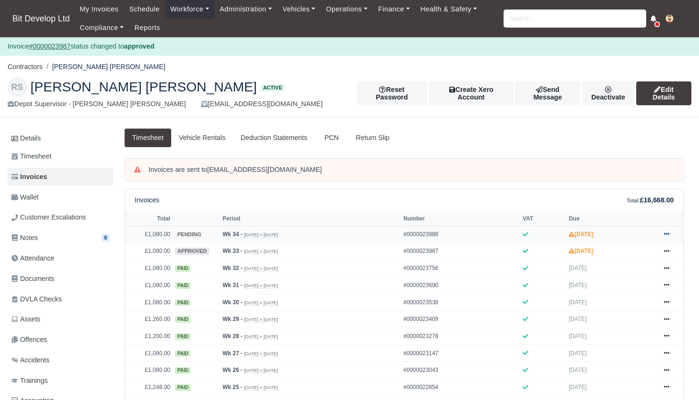
click at [665, 235] on icon at bounding box center [667, 234] width 6 height 2
click at [603, 282] on link "Approve" at bounding box center [631, 272] width 85 height 20
click at [665, 235] on icon at bounding box center [667, 234] width 6 height 2
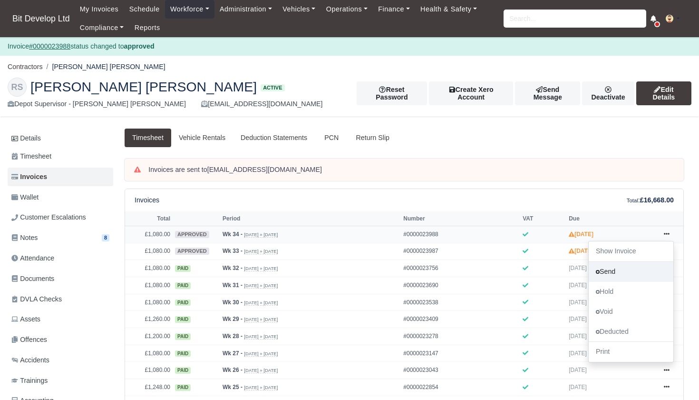
click at [614, 282] on link "Send" at bounding box center [631, 272] width 85 height 20
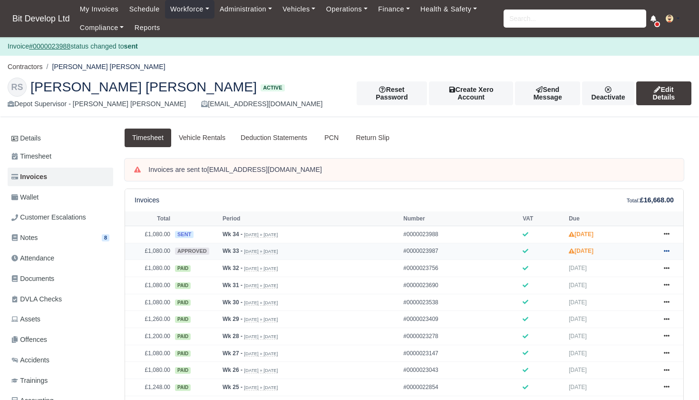
click at [666, 254] on icon at bounding box center [667, 251] width 6 height 6
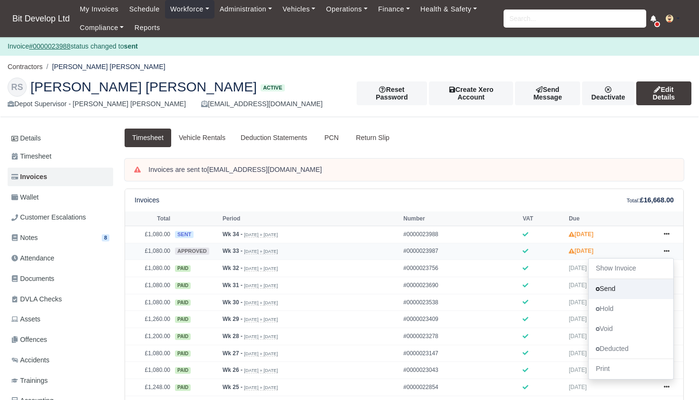
click at [621, 298] on link "Send" at bounding box center [631, 288] width 85 height 20
